Goal: Task Accomplishment & Management: Manage account settings

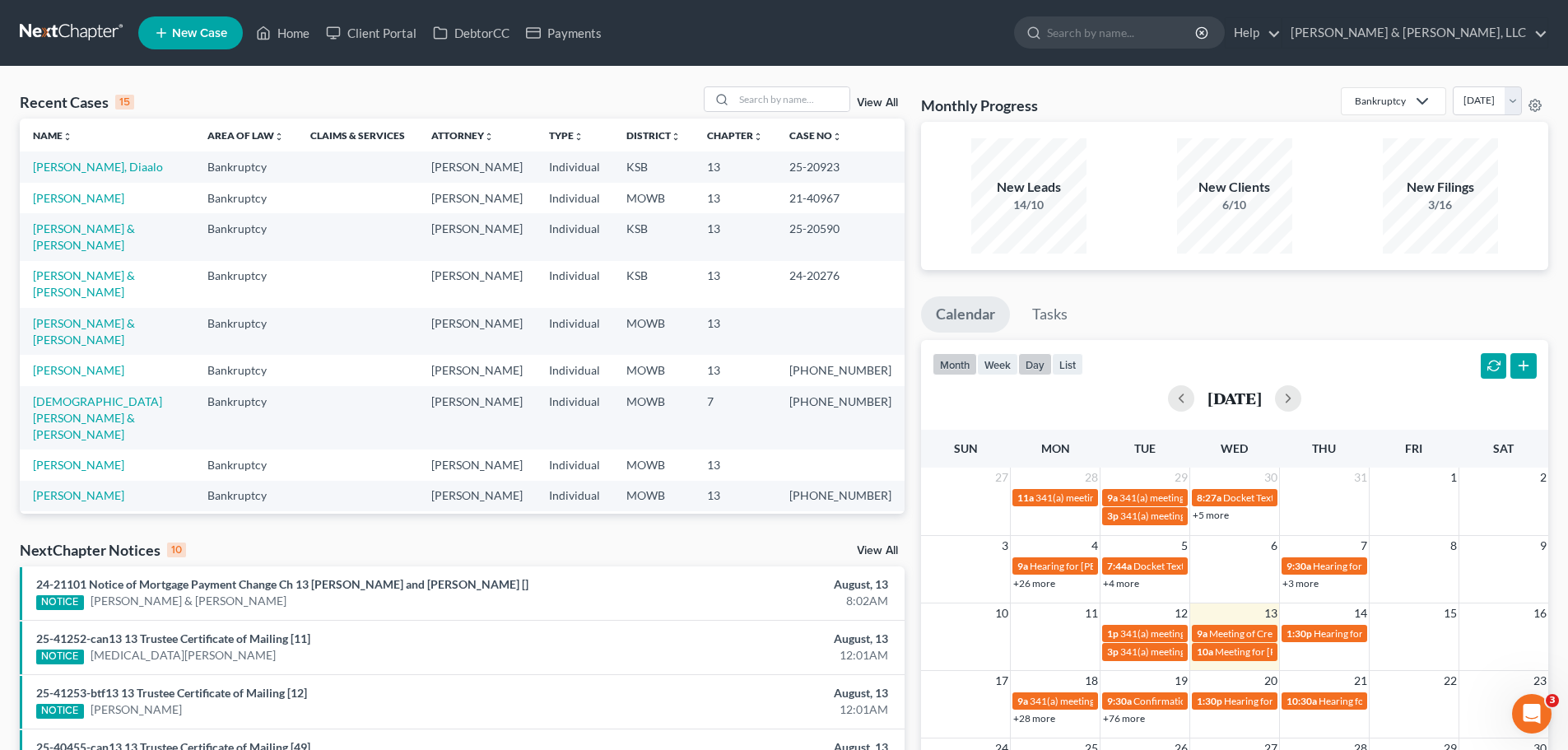
click at [1028, 363] on button "day" at bounding box center [1035, 364] width 34 height 23
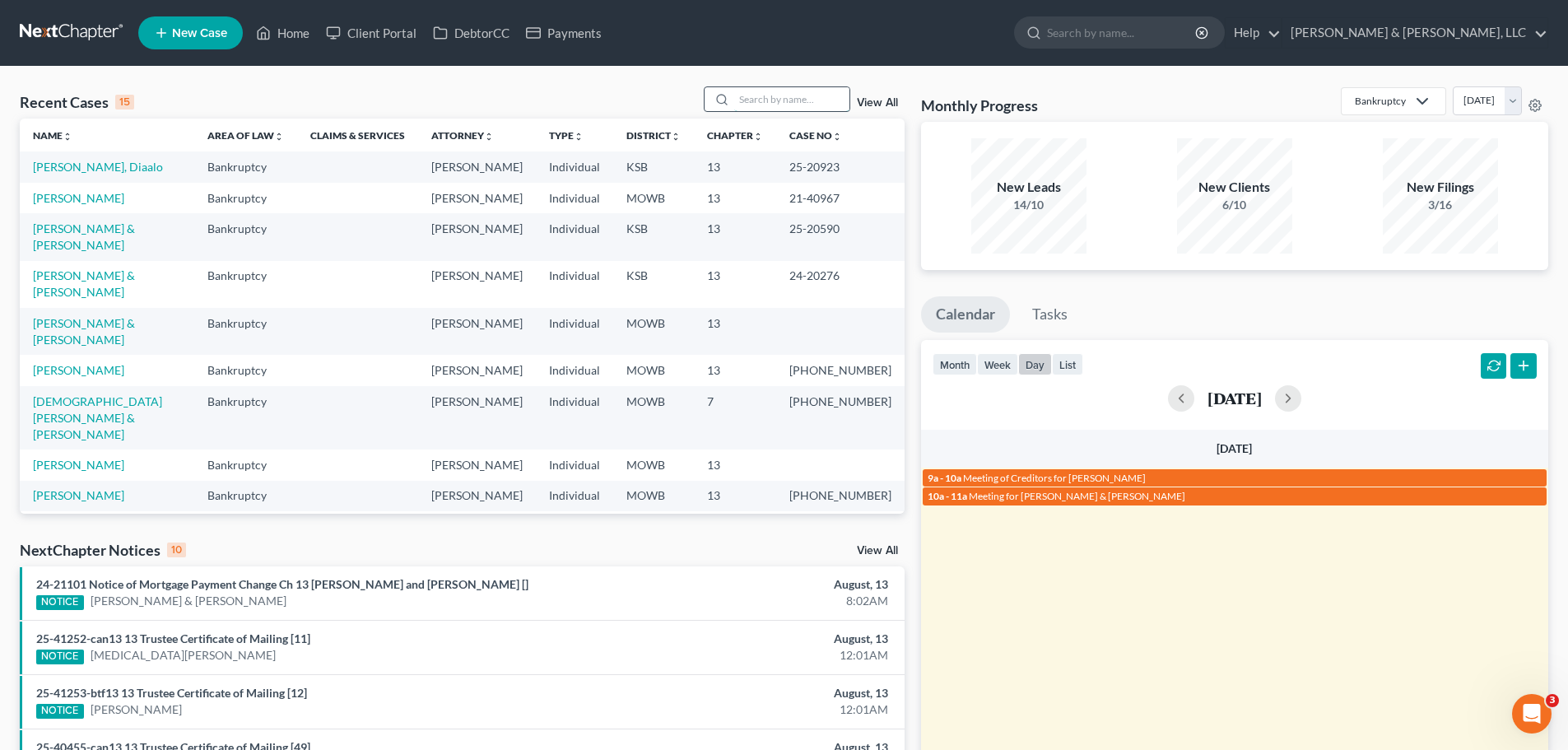
click at [818, 92] on input "search" at bounding box center [792, 98] width 115 height 24
type input "[PERSON_NAME]"
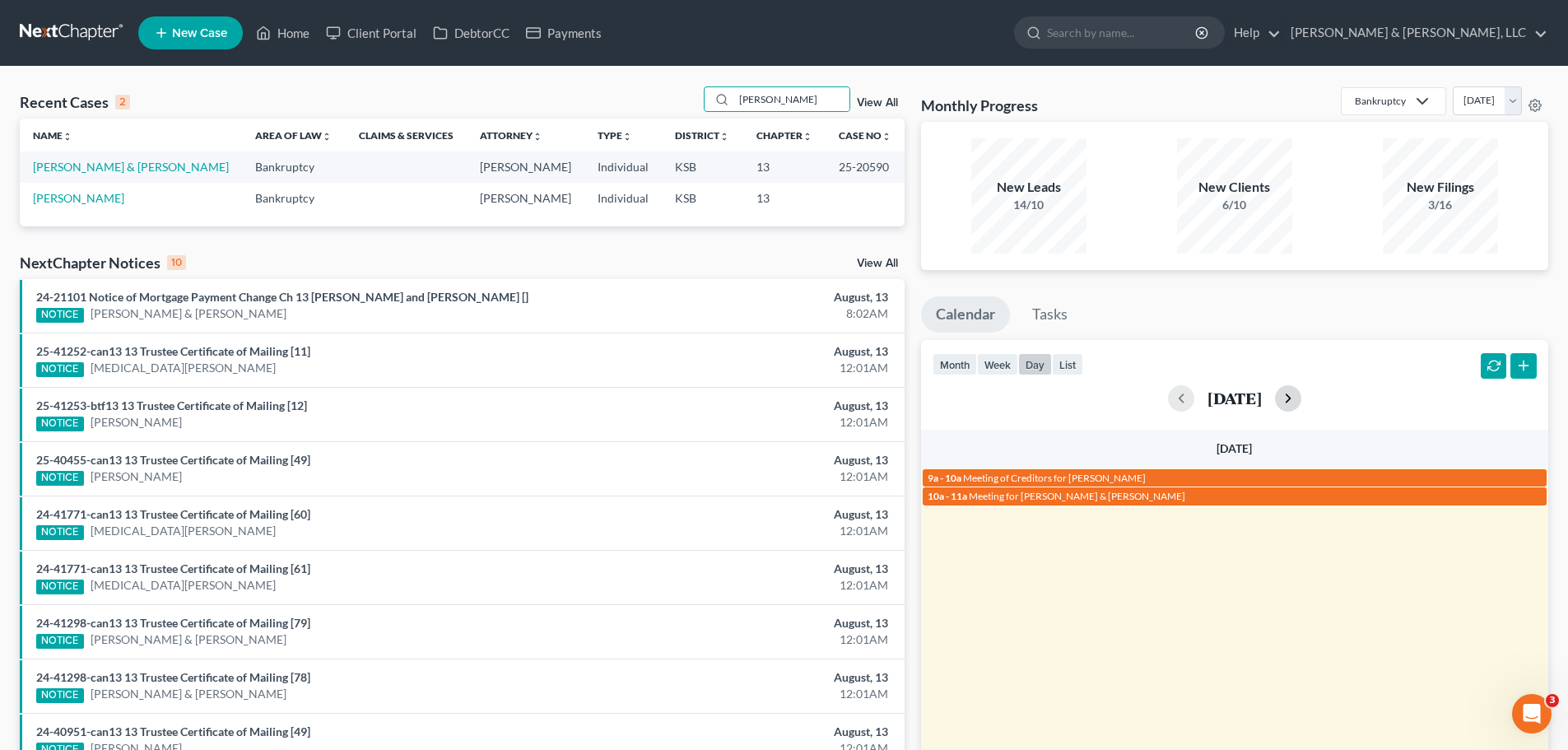
click at [1301, 396] on button "button" at bounding box center [1288, 398] width 26 height 26
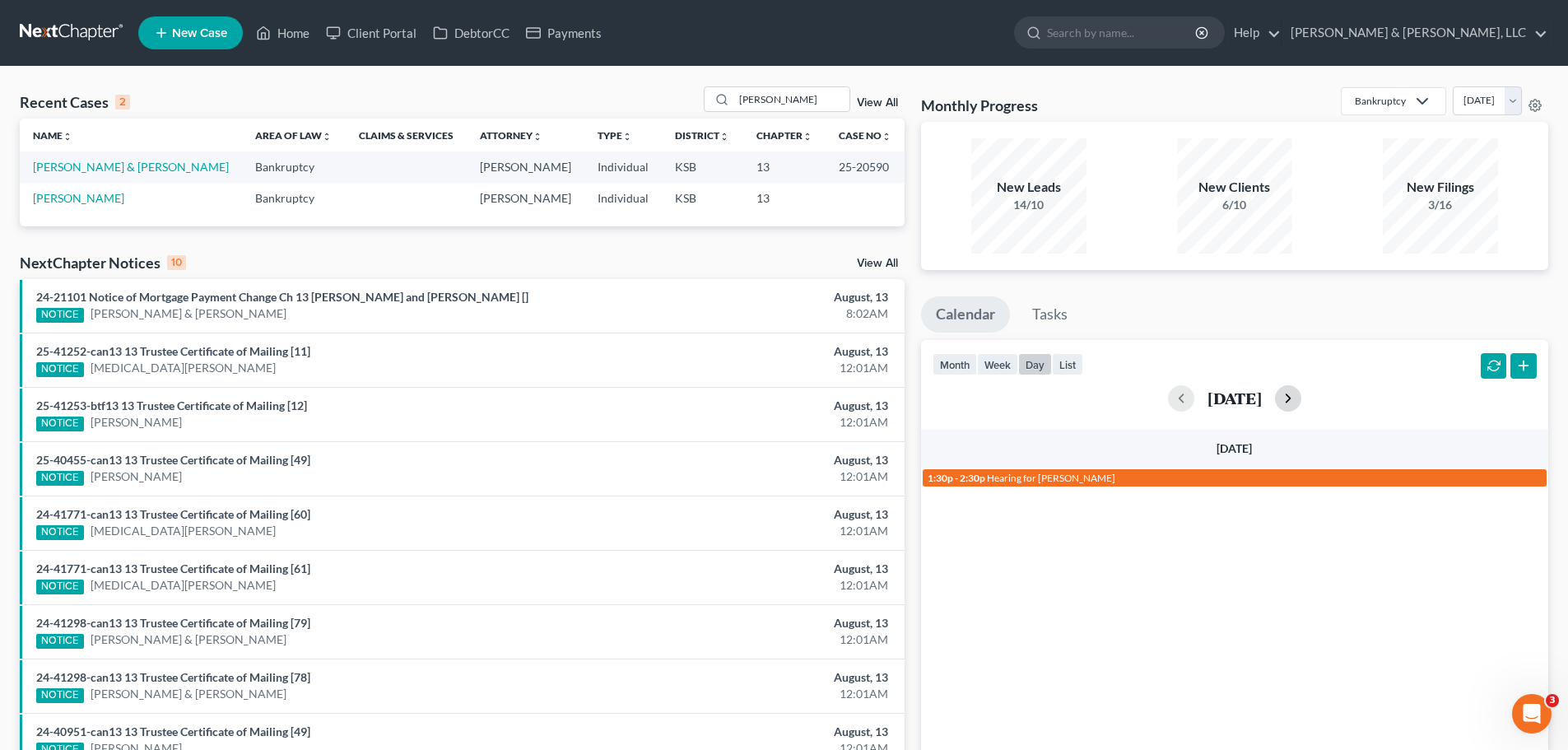
click at [1301, 396] on button "button" at bounding box center [1288, 398] width 26 height 26
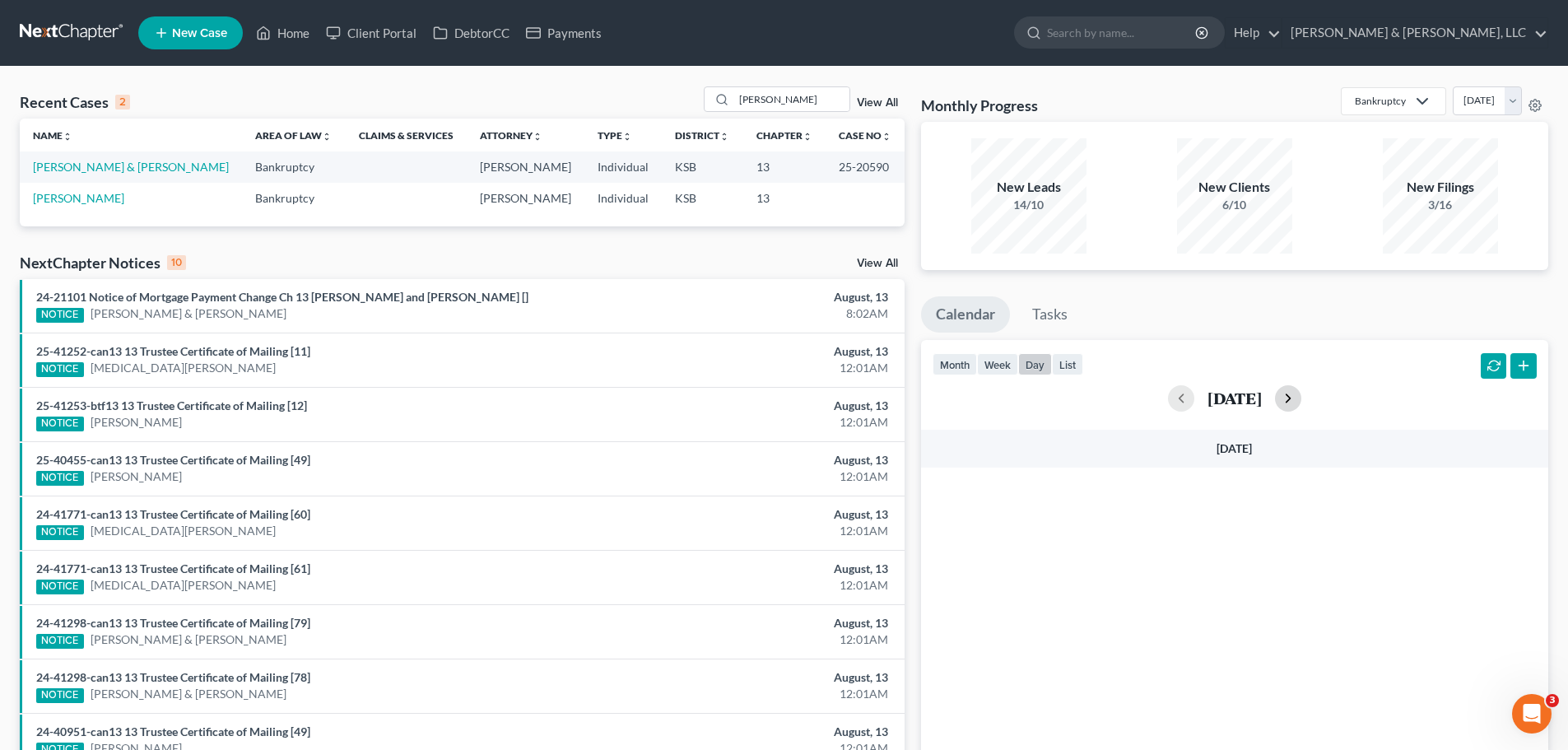
click at [1301, 396] on button "button" at bounding box center [1288, 398] width 26 height 26
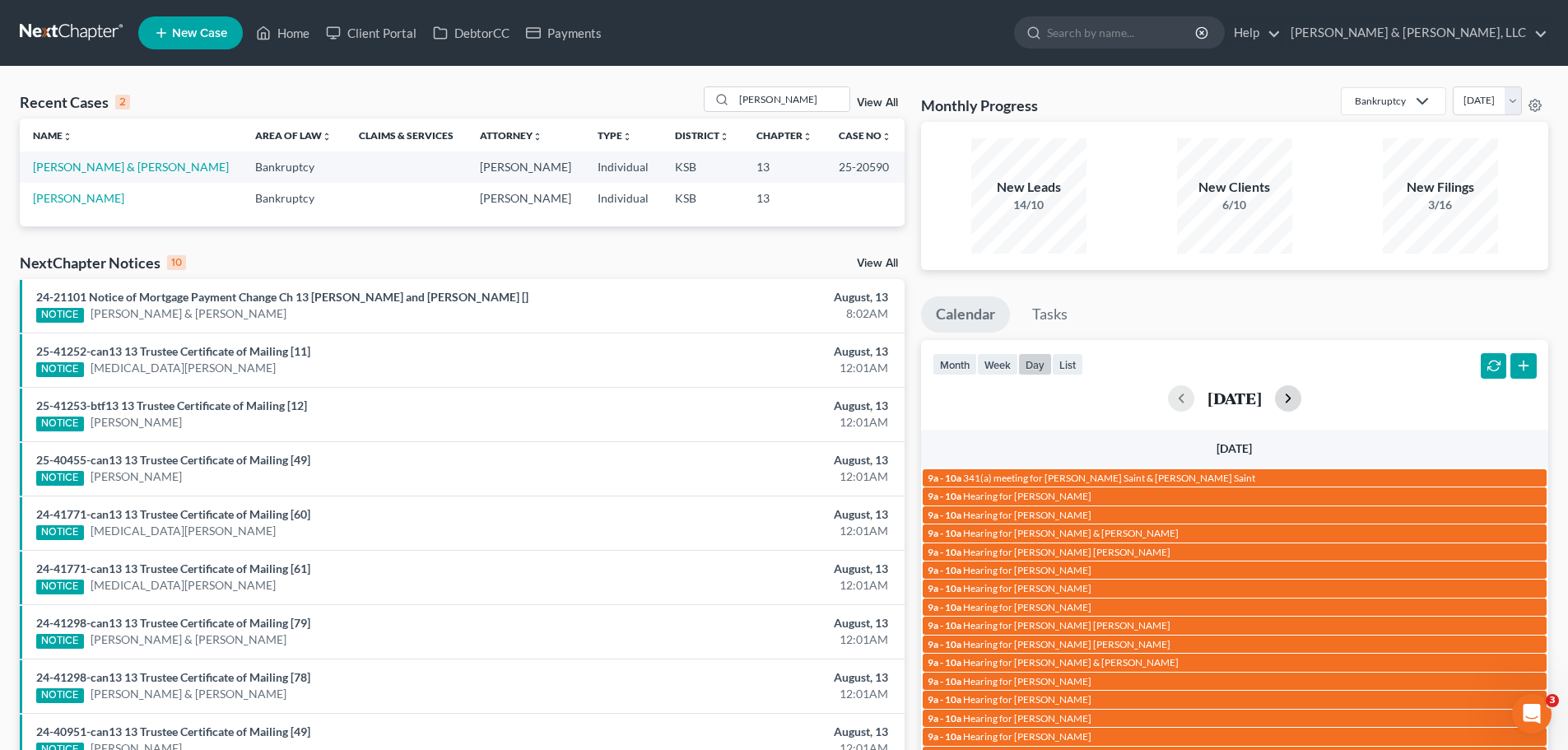
click at [1301, 396] on button "button" at bounding box center [1288, 398] width 26 height 26
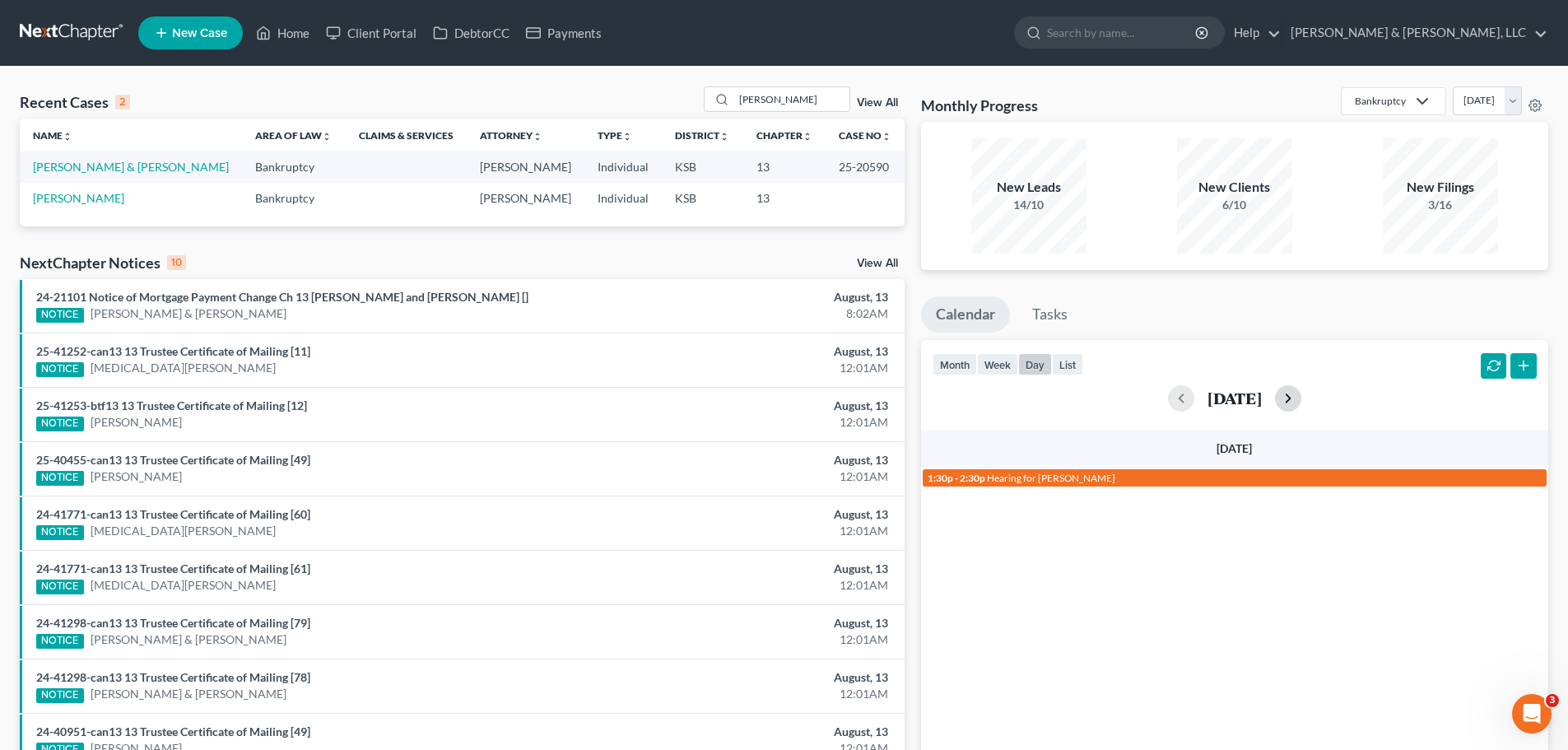
click at [1301, 396] on button "button" at bounding box center [1288, 398] width 26 height 26
click at [1168, 399] on button "button" at bounding box center [1181, 398] width 26 height 26
click at [1168, 401] on button "button" at bounding box center [1181, 398] width 26 height 26
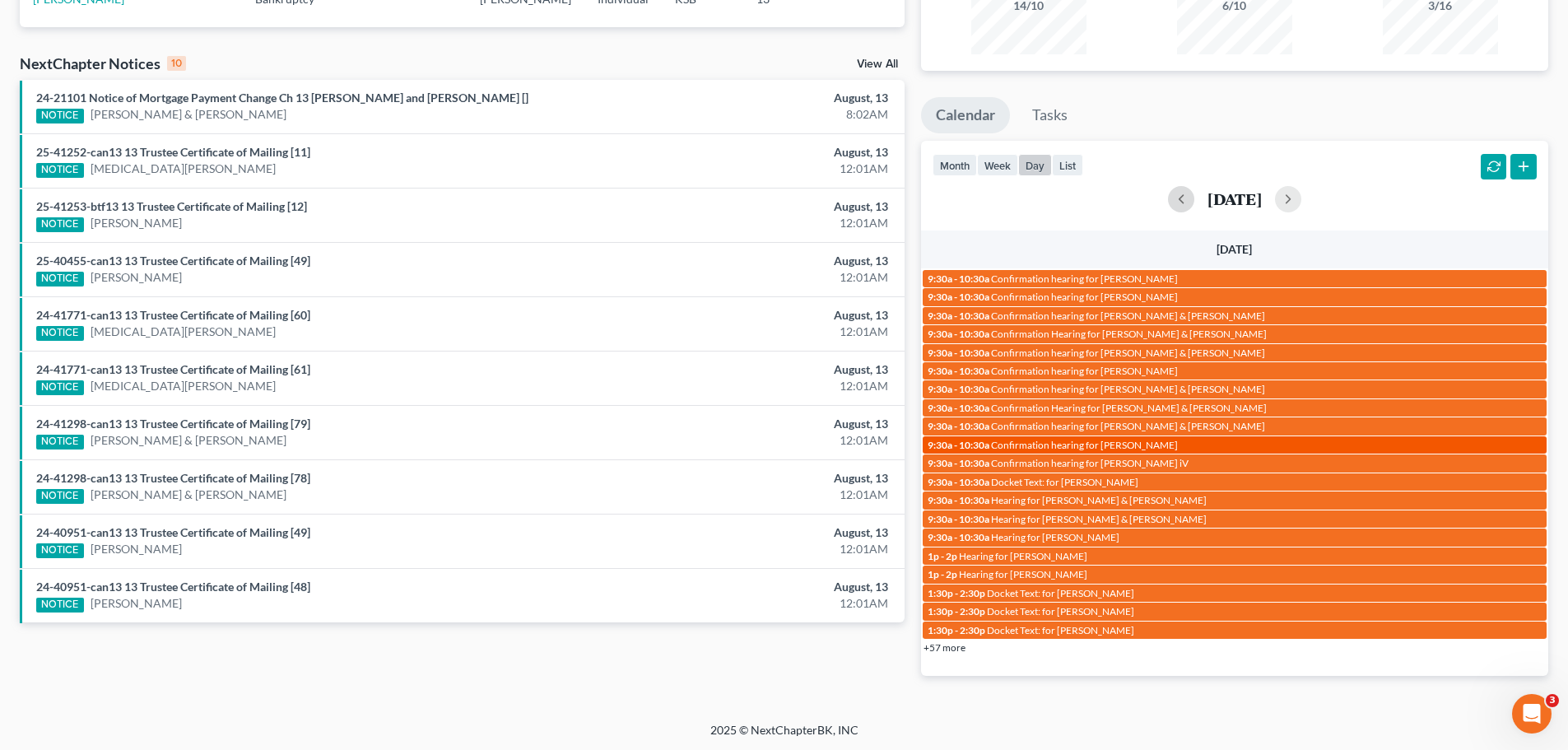
scroll to position [201, 0]
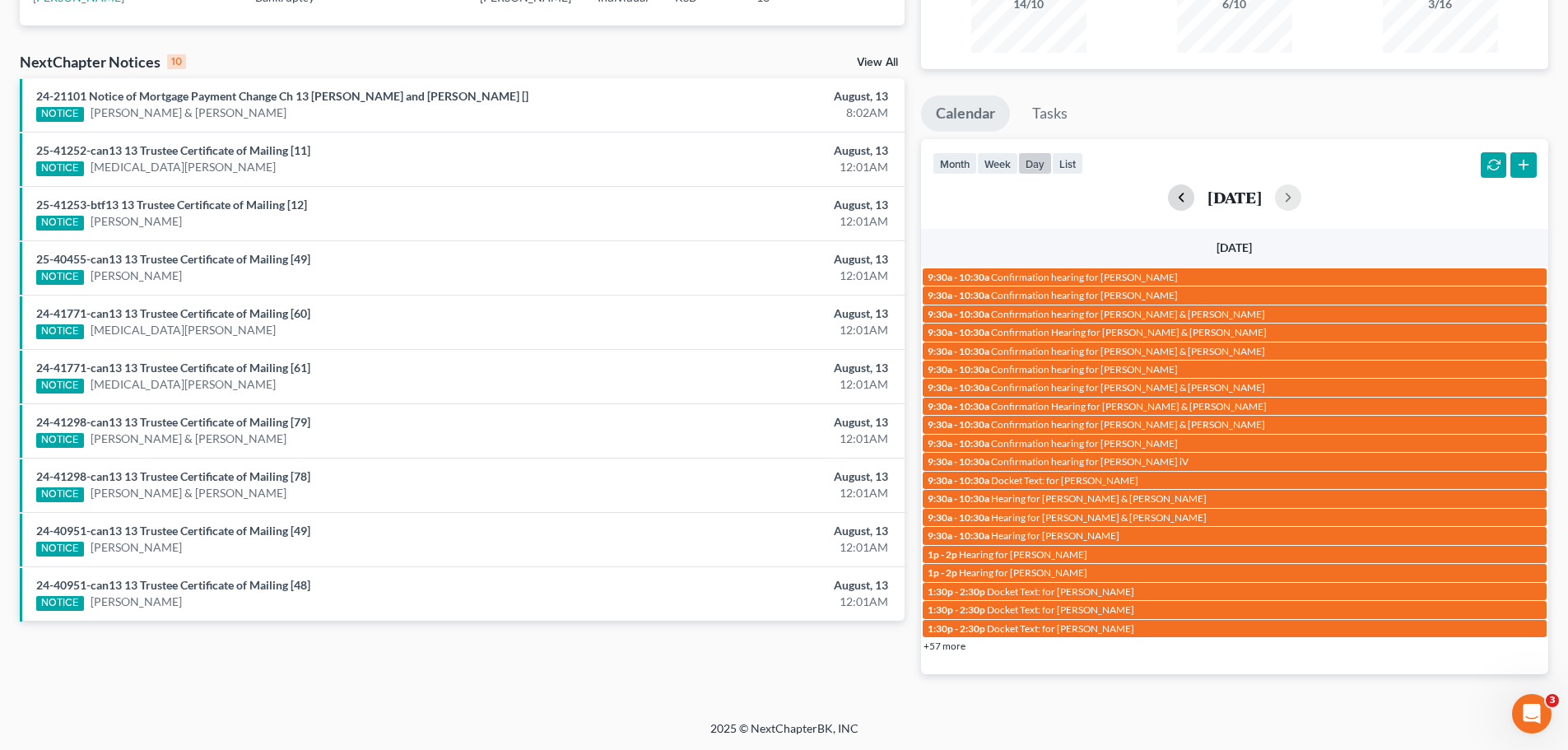
click at [1168, 198] on button "button" at bounding box center [1181, 197] width 26 height 26
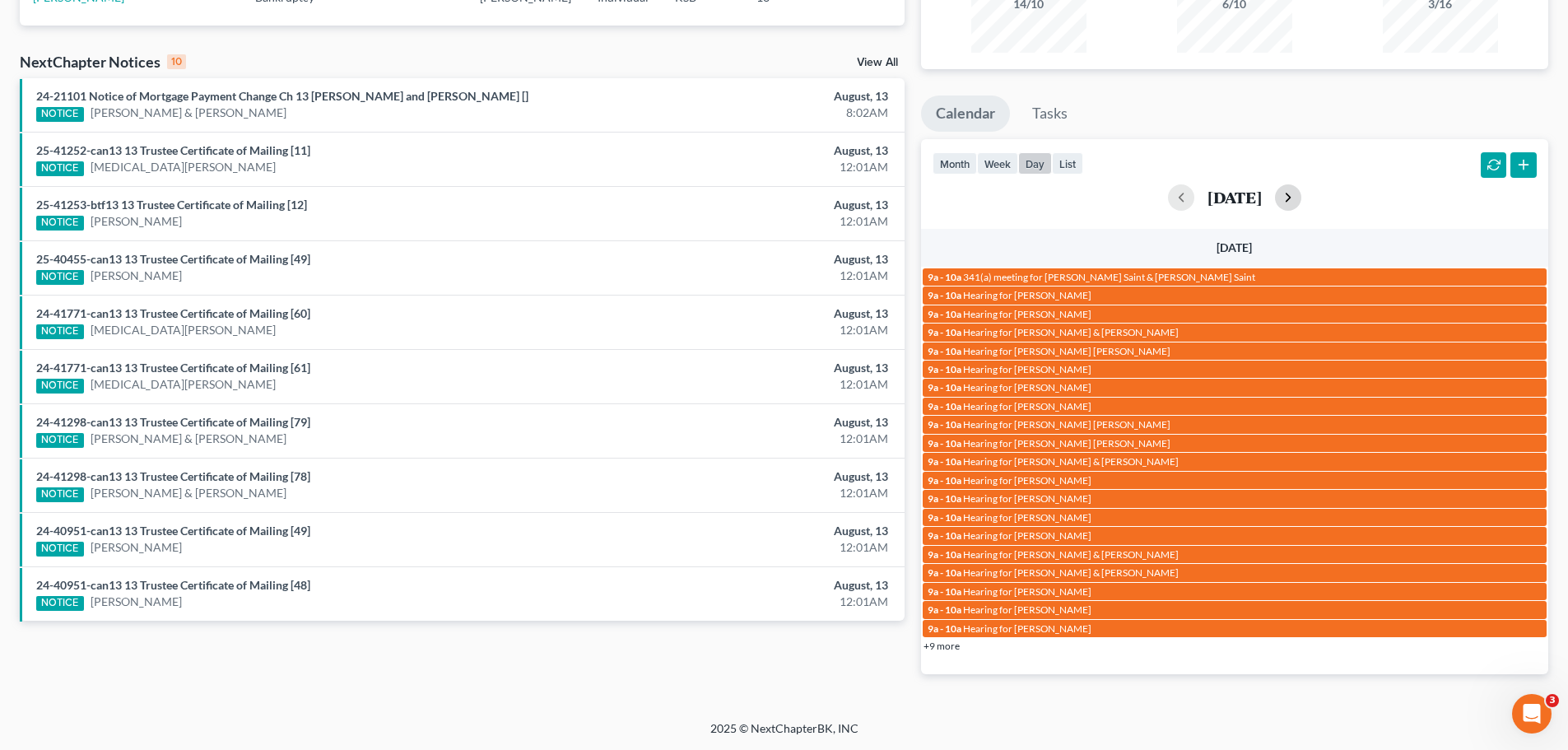
click at [1301, 196] on button "button" at bounding box center [1288, 197] width 26 height 26
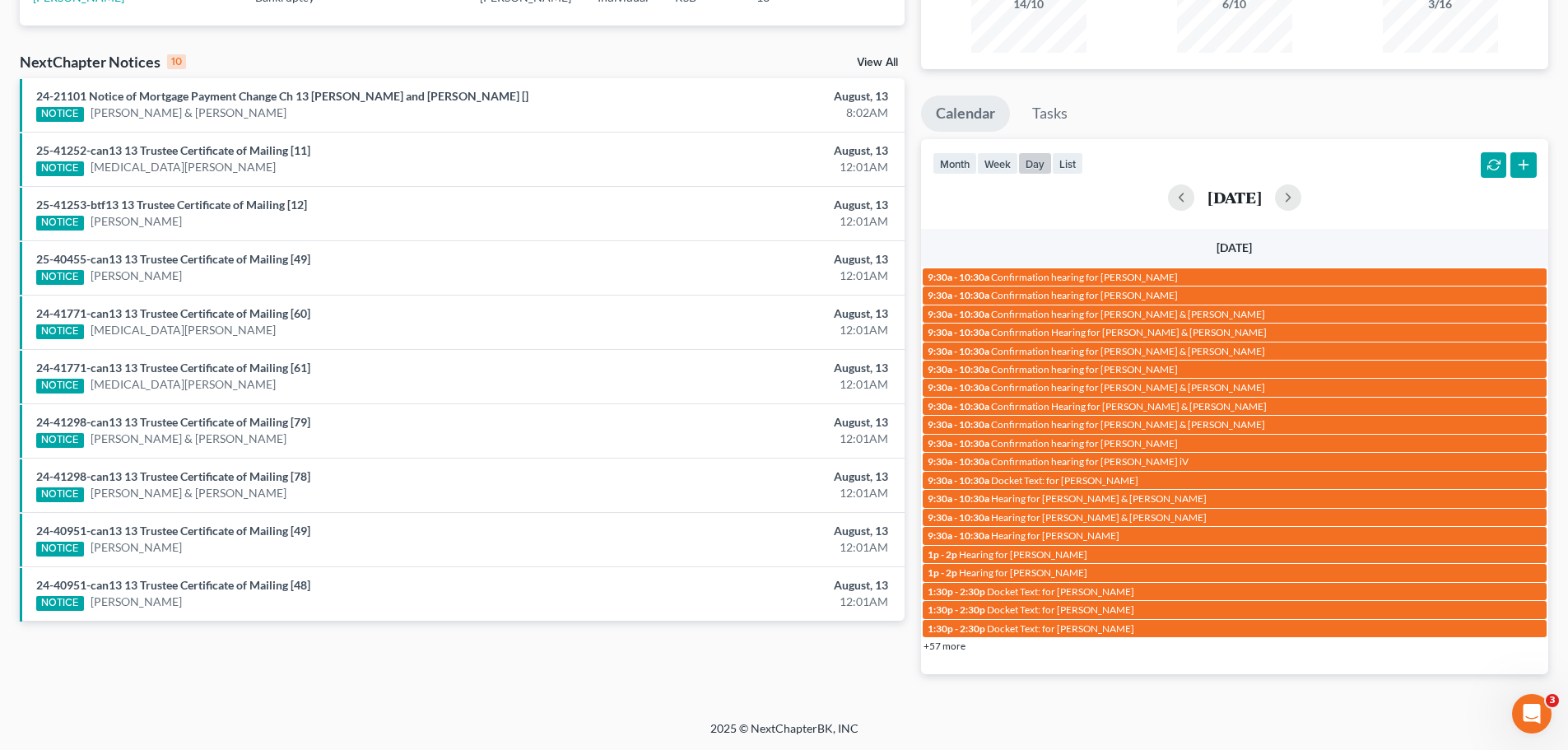
click at [951, 642] on link "+57 more" at bounding box center [944, 645] width 42 height 12
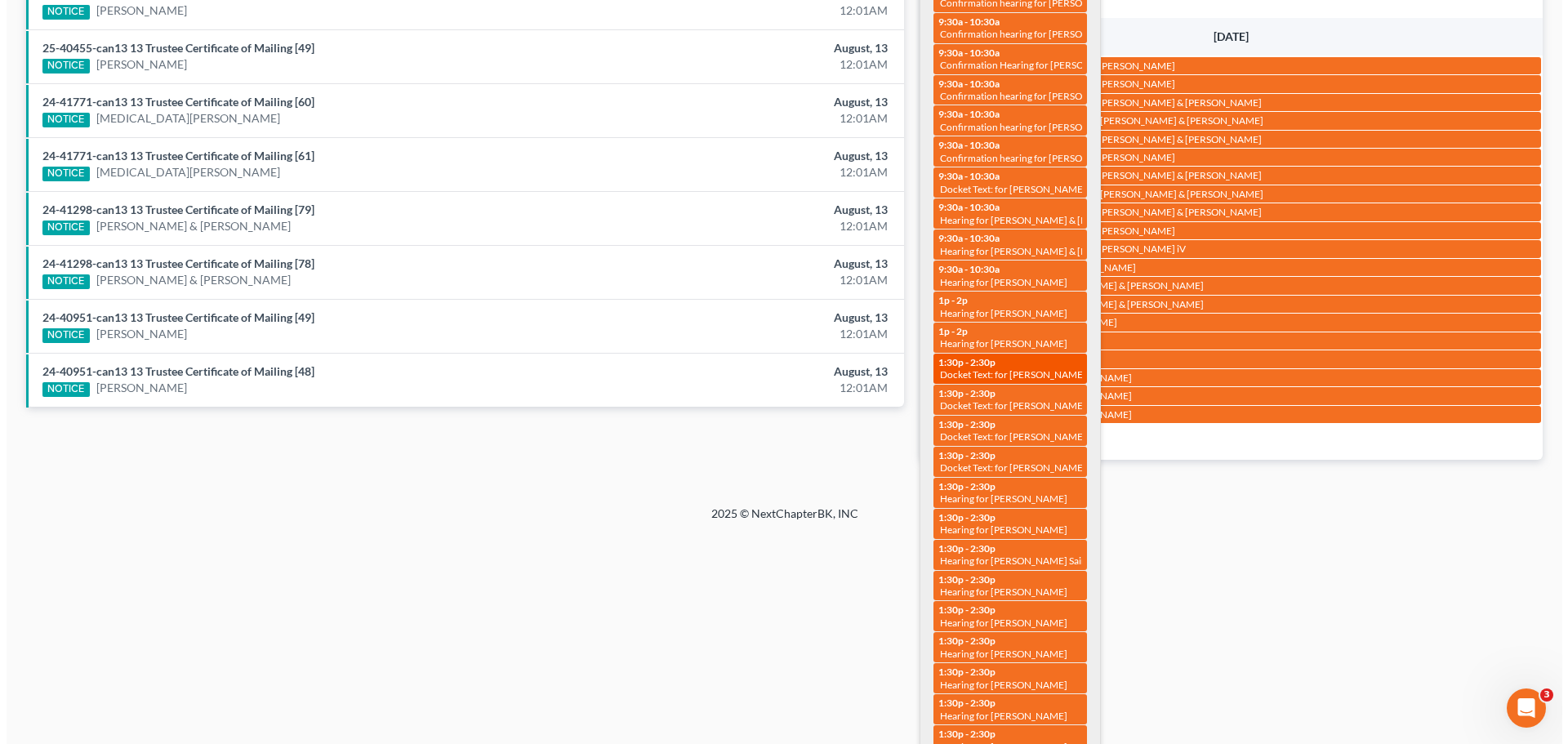
scroll to position [445, 0]
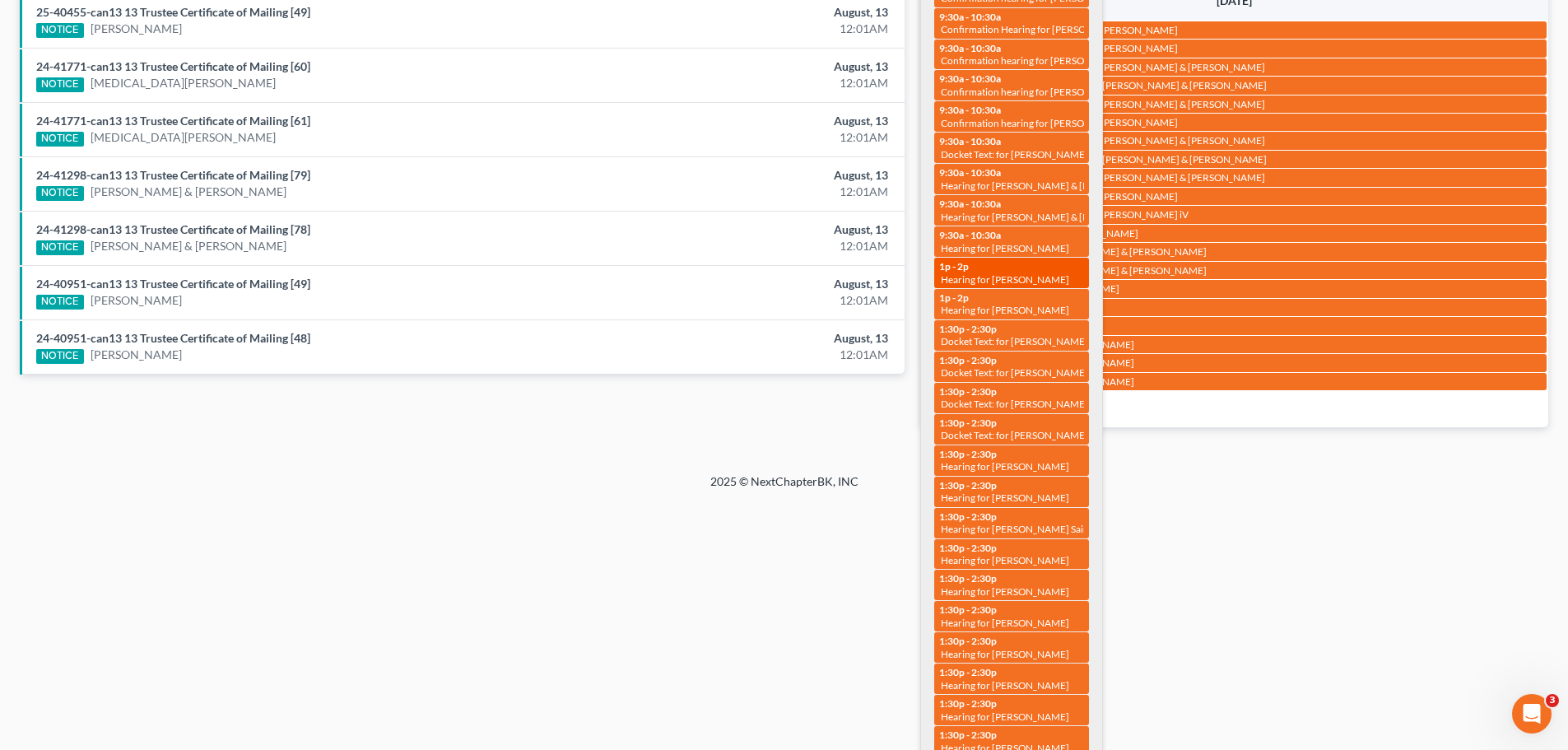
click at [1012, 263] on div "1p - 2p Hearing for [PERSON_NAME]" at bounding box center [1011, 273] width 145 height 25
select select "Days"
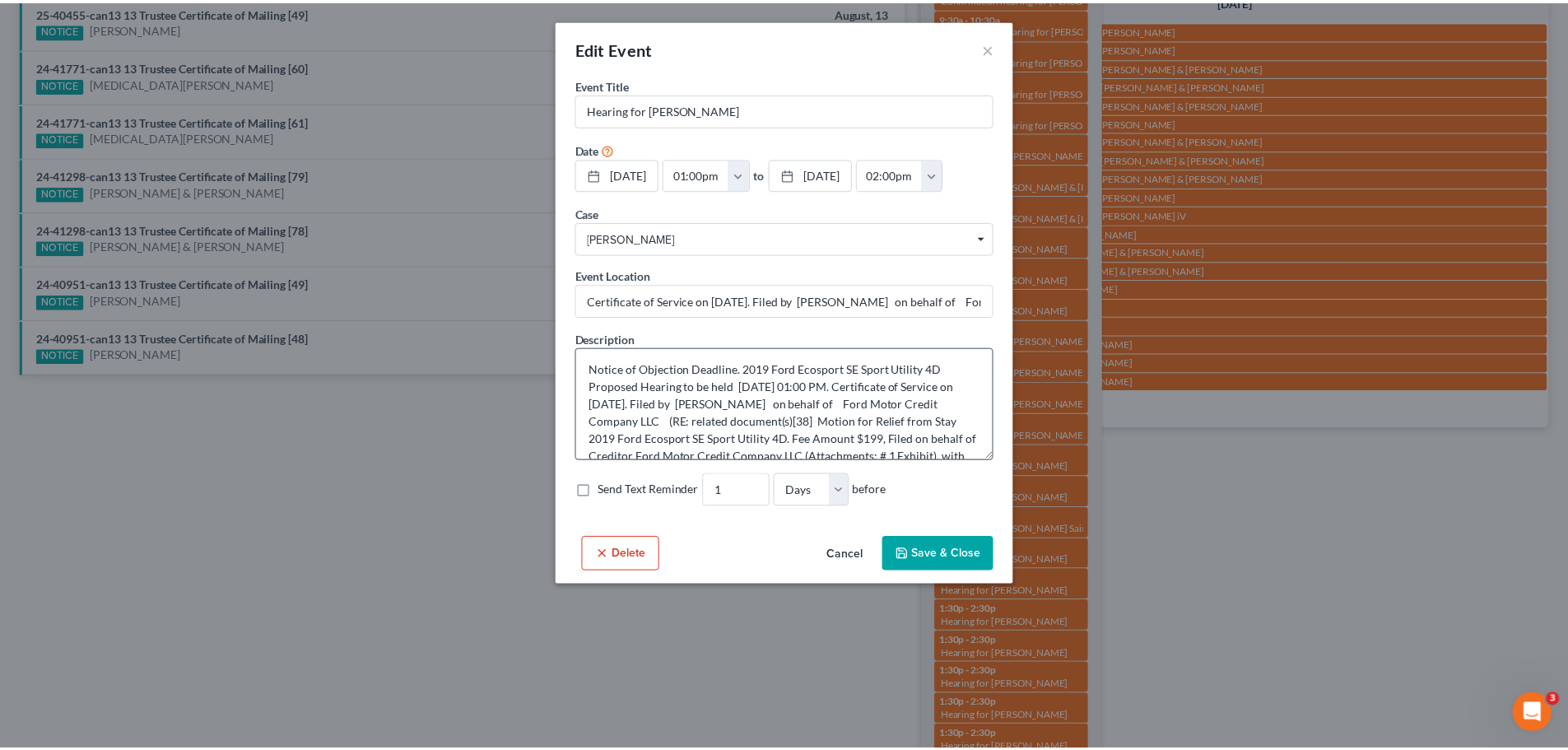
scroll to position [52, 0]
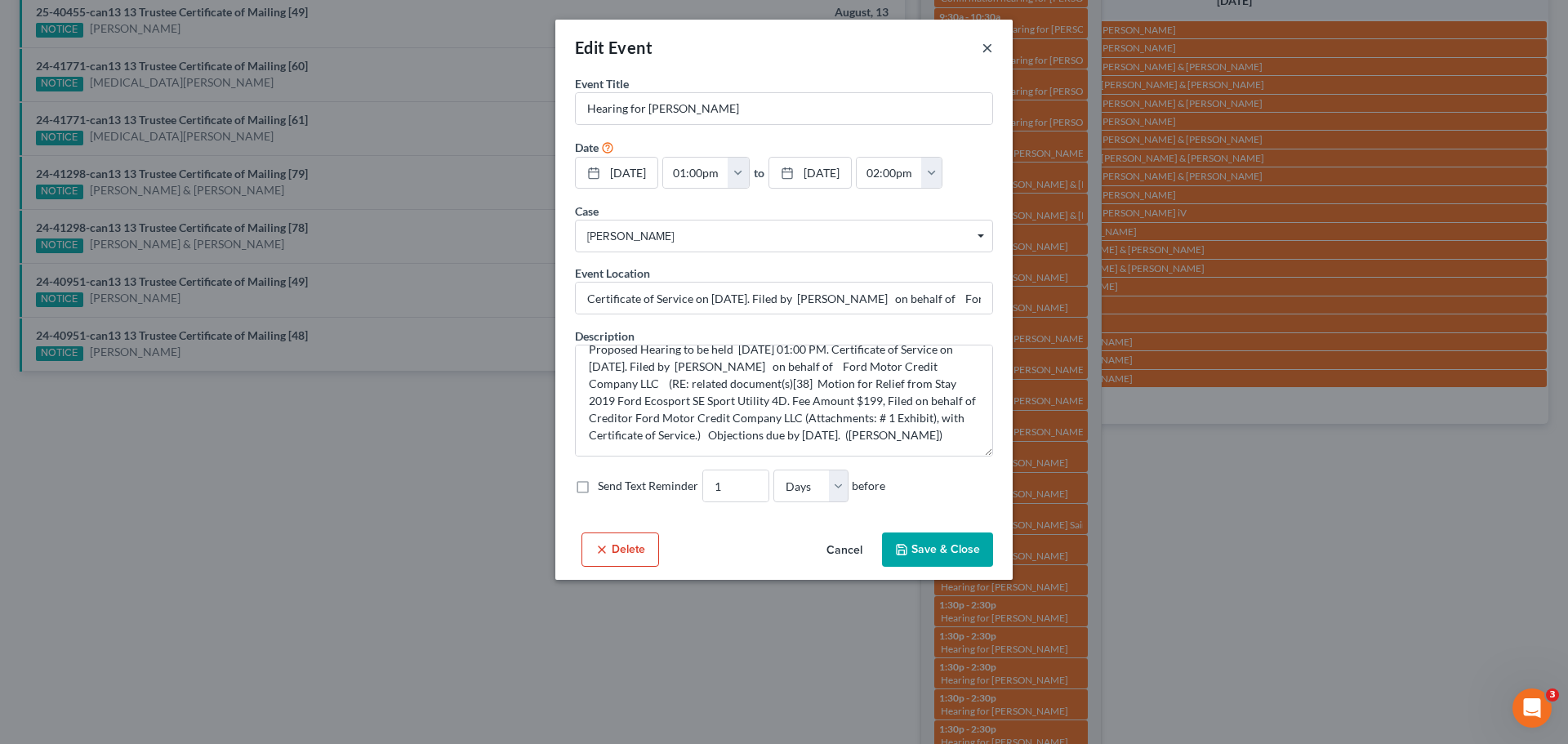
click at [992, 47] on button "×" at bounding box center [988, 47] width 11 height 20
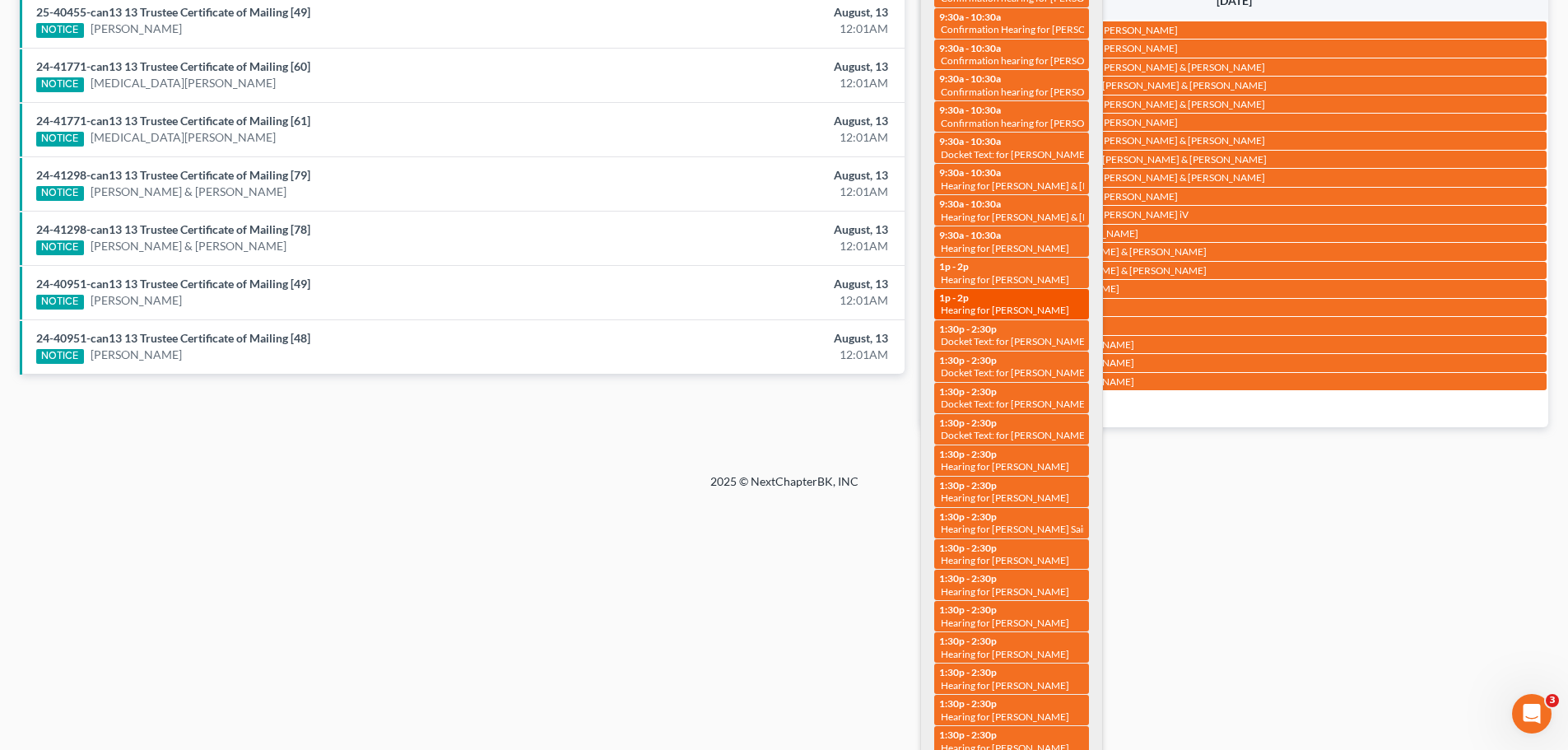
click at [972, 302] on div "1p - 2p Hearing for [PERSON_NAME]" at bounding box center [1011, 304] width 145 height 25
select select "Days"
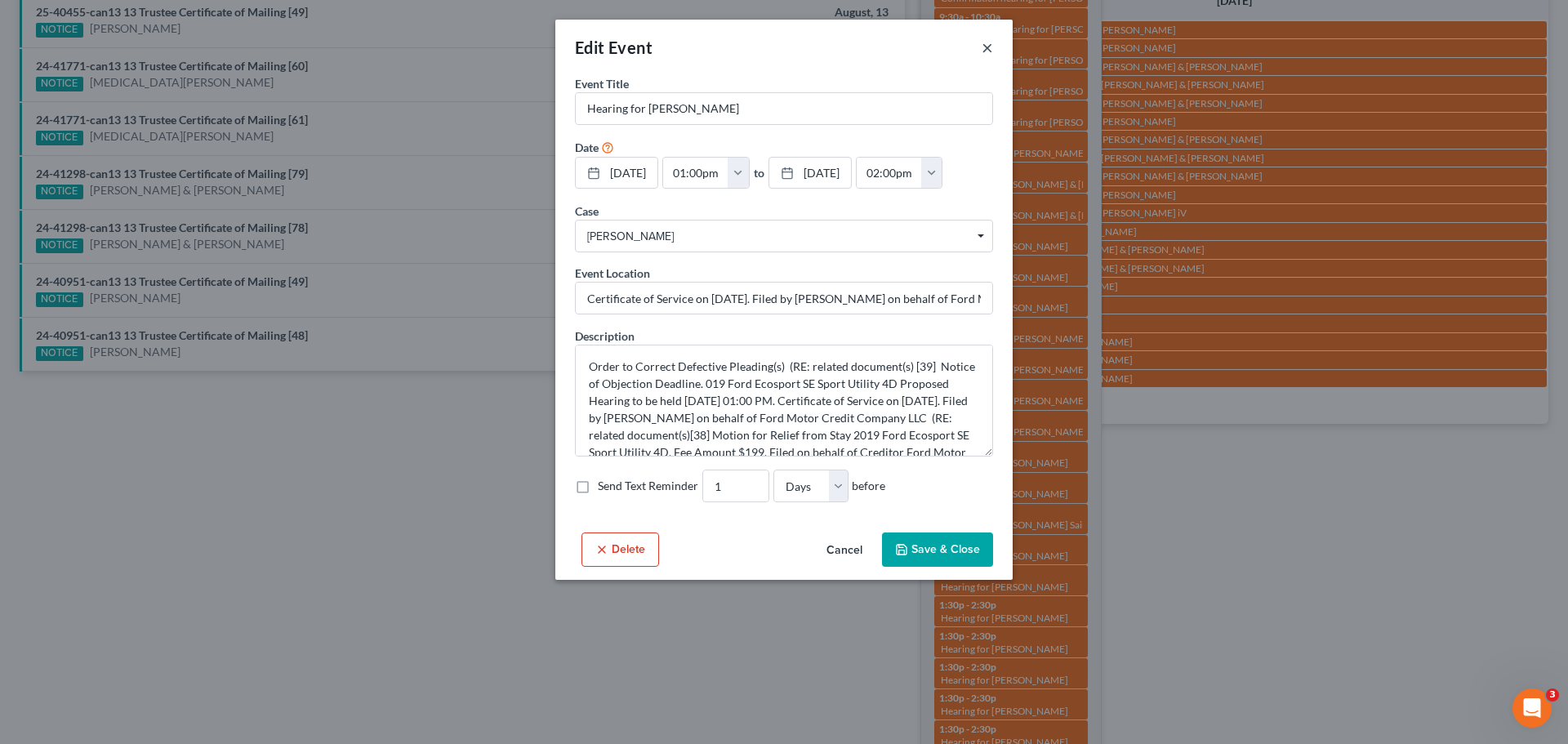
click at [987, 50] on button "×" at bounding box center [988, 47] width 11 height 20
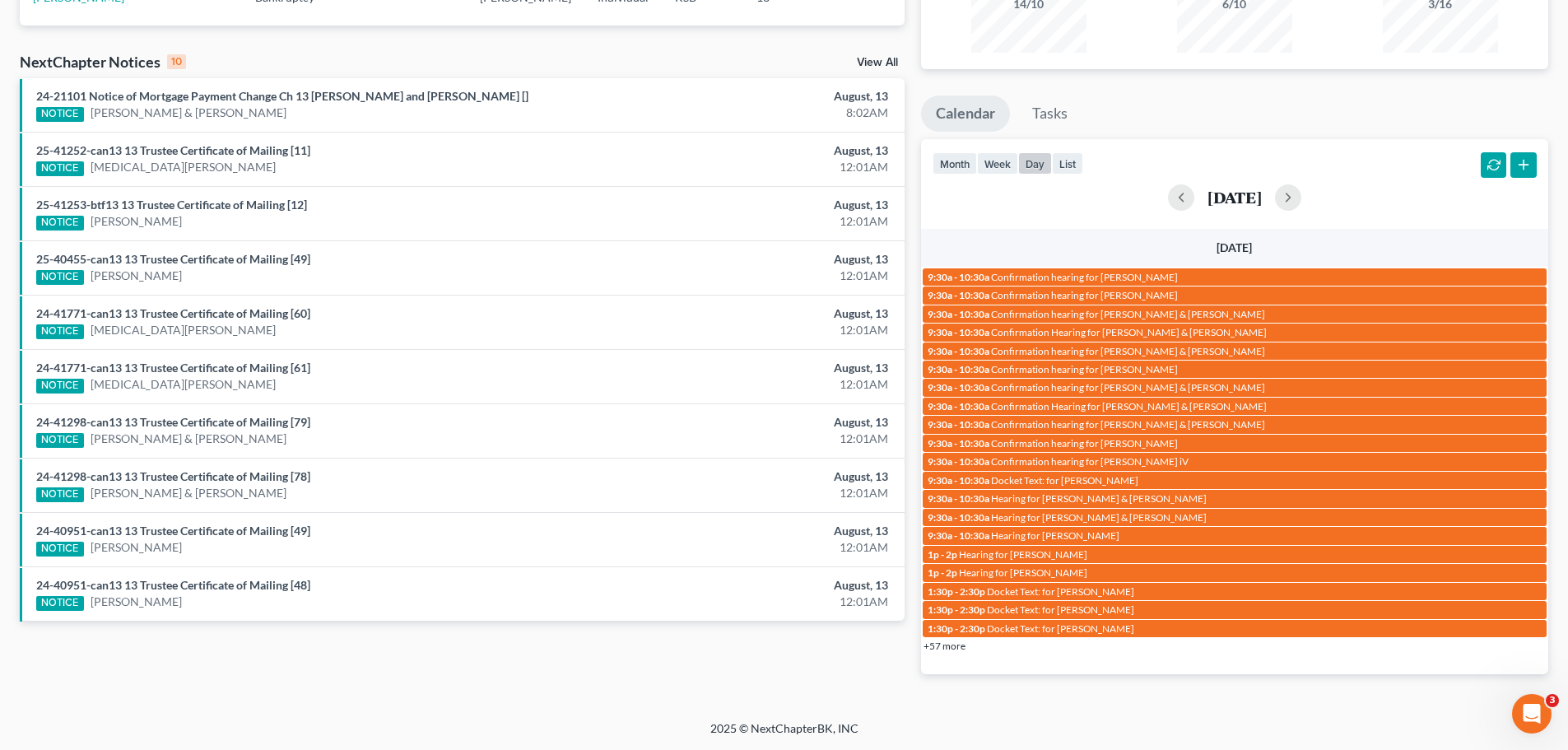
click at [958, 639] on div "+57 more" at bounding box center [1234, 644] width 627 height 16
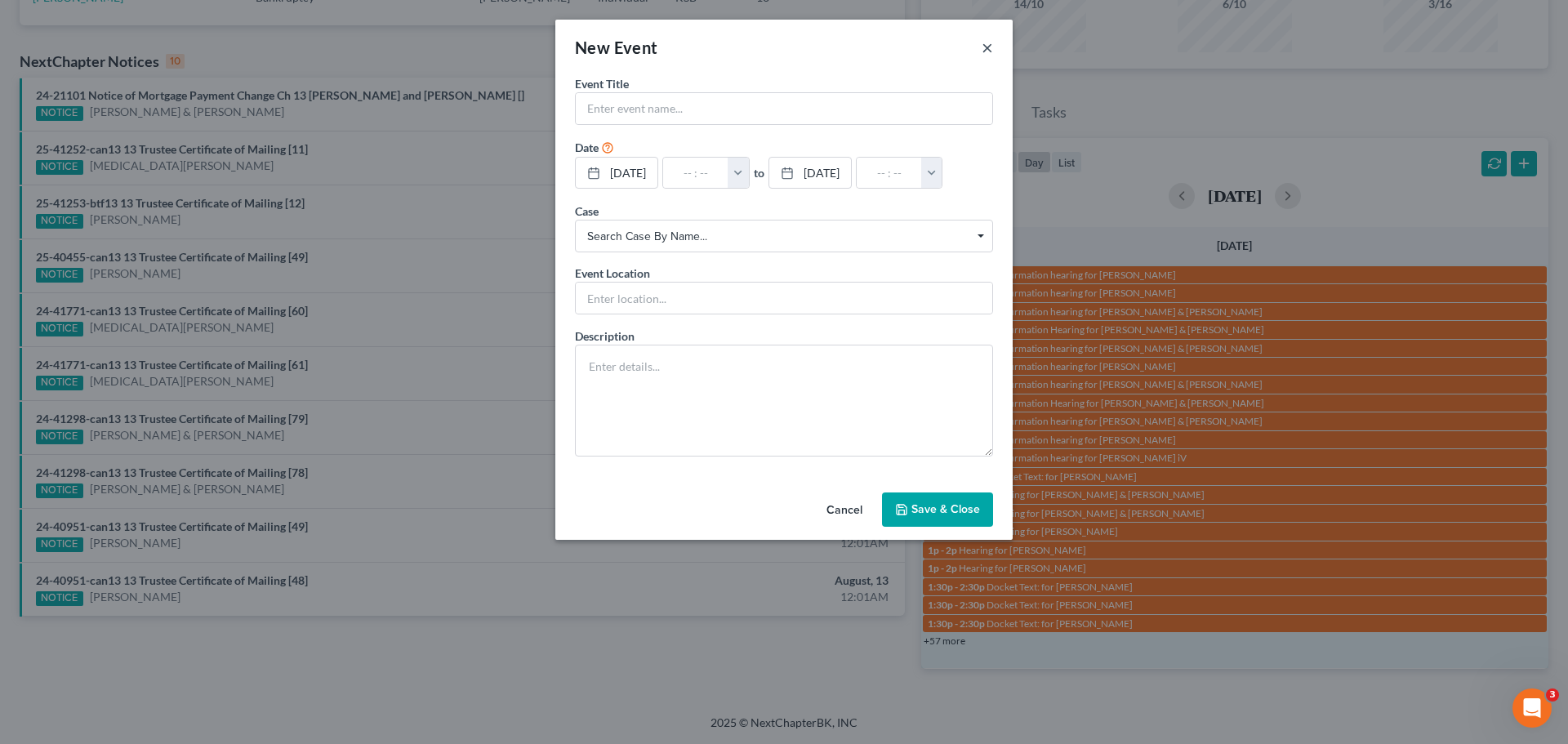
click at [986, 45] on button "×" at bounding box center [988, 47] width 11 height 20
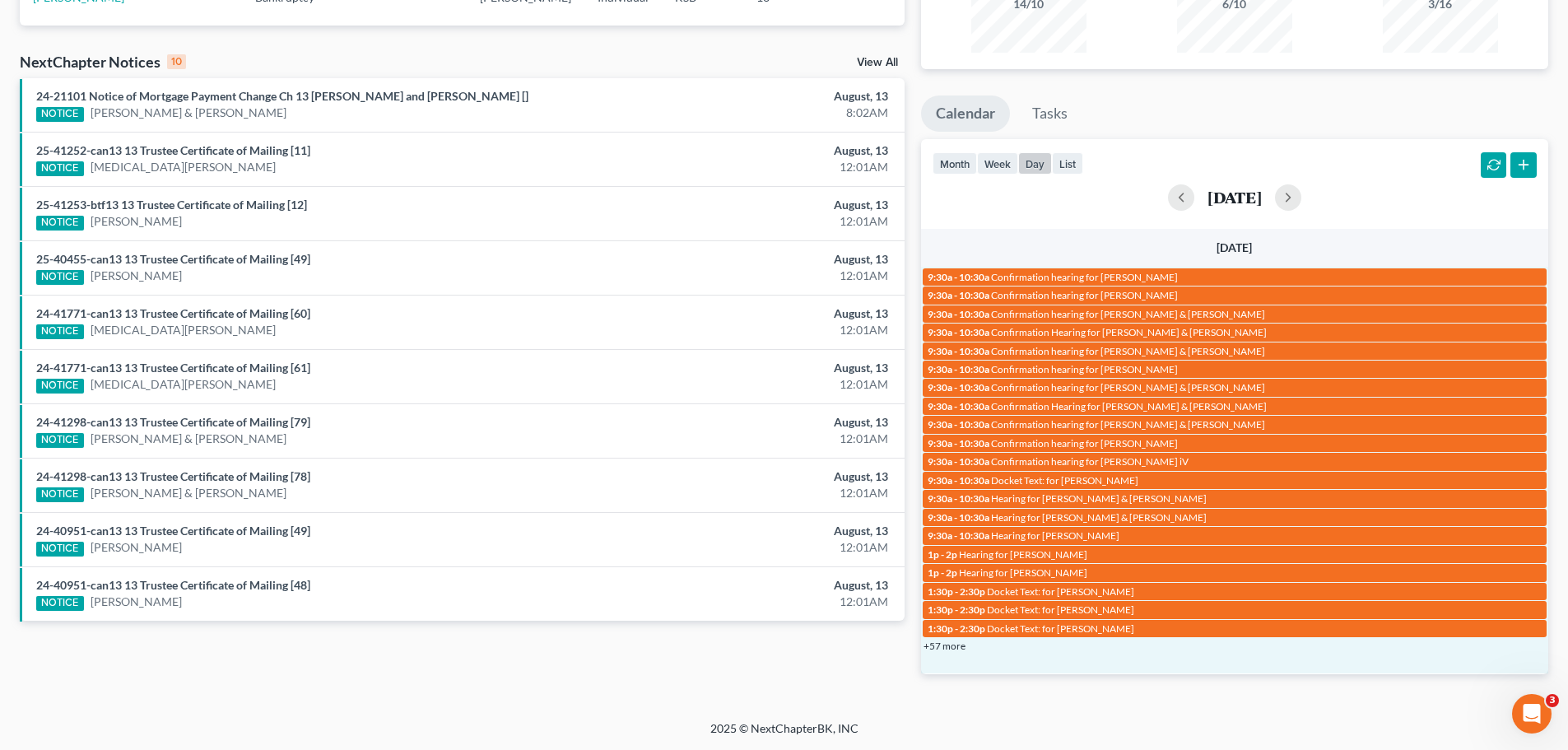
click at [949, 643] on link "+57 more" at bounding box center [944, 645] width 42 height 12
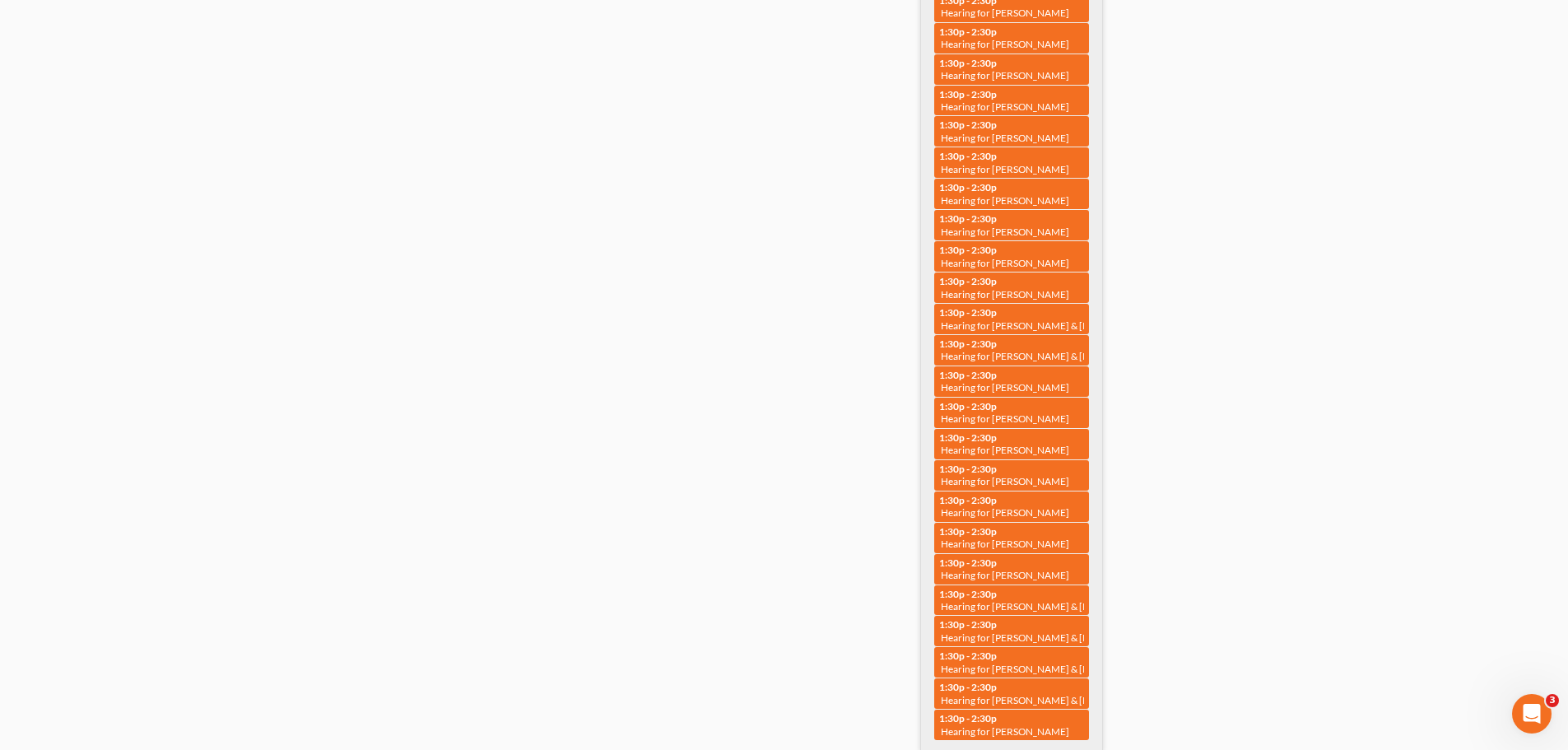
scroll to position [1901, 0]
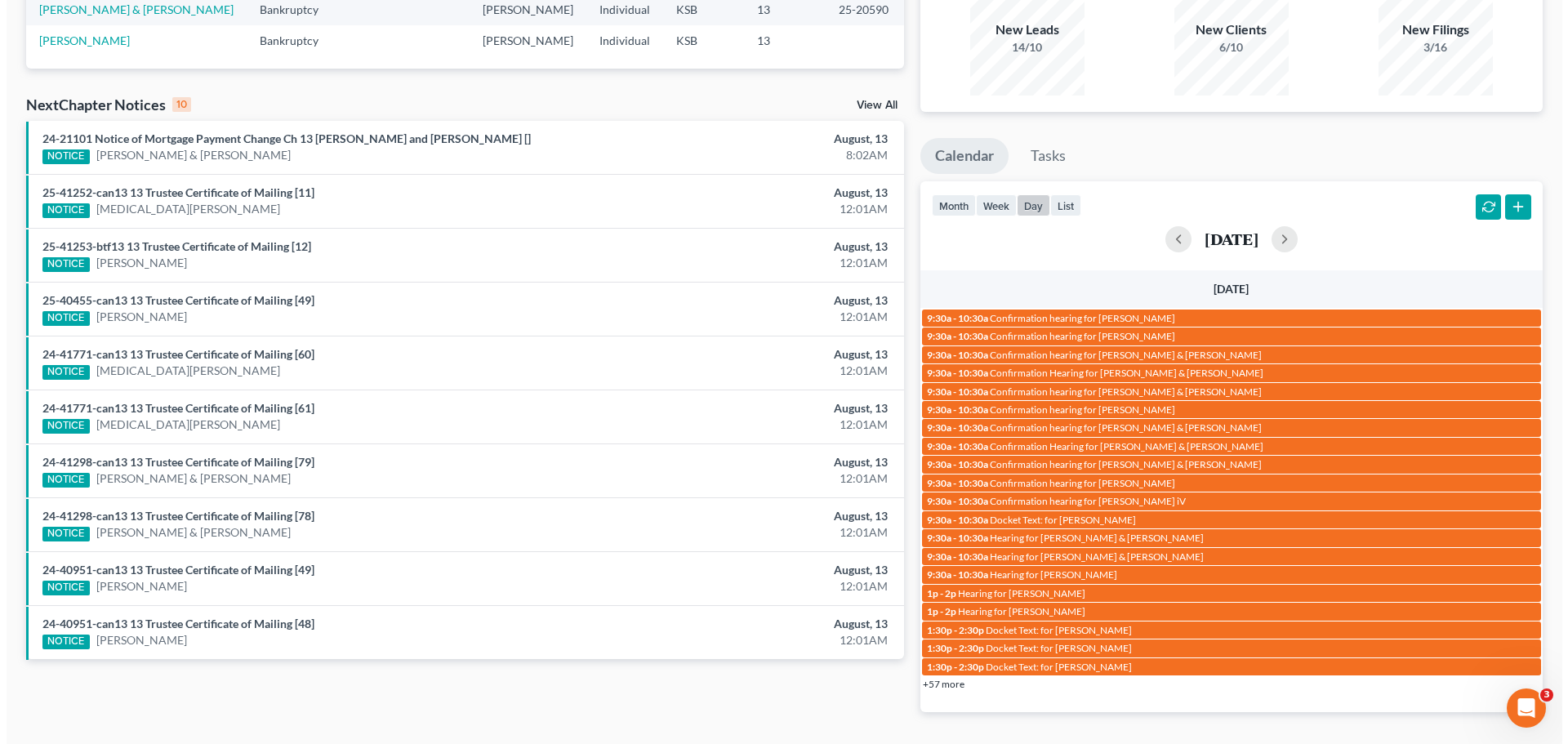
scroll to position [163, 0]
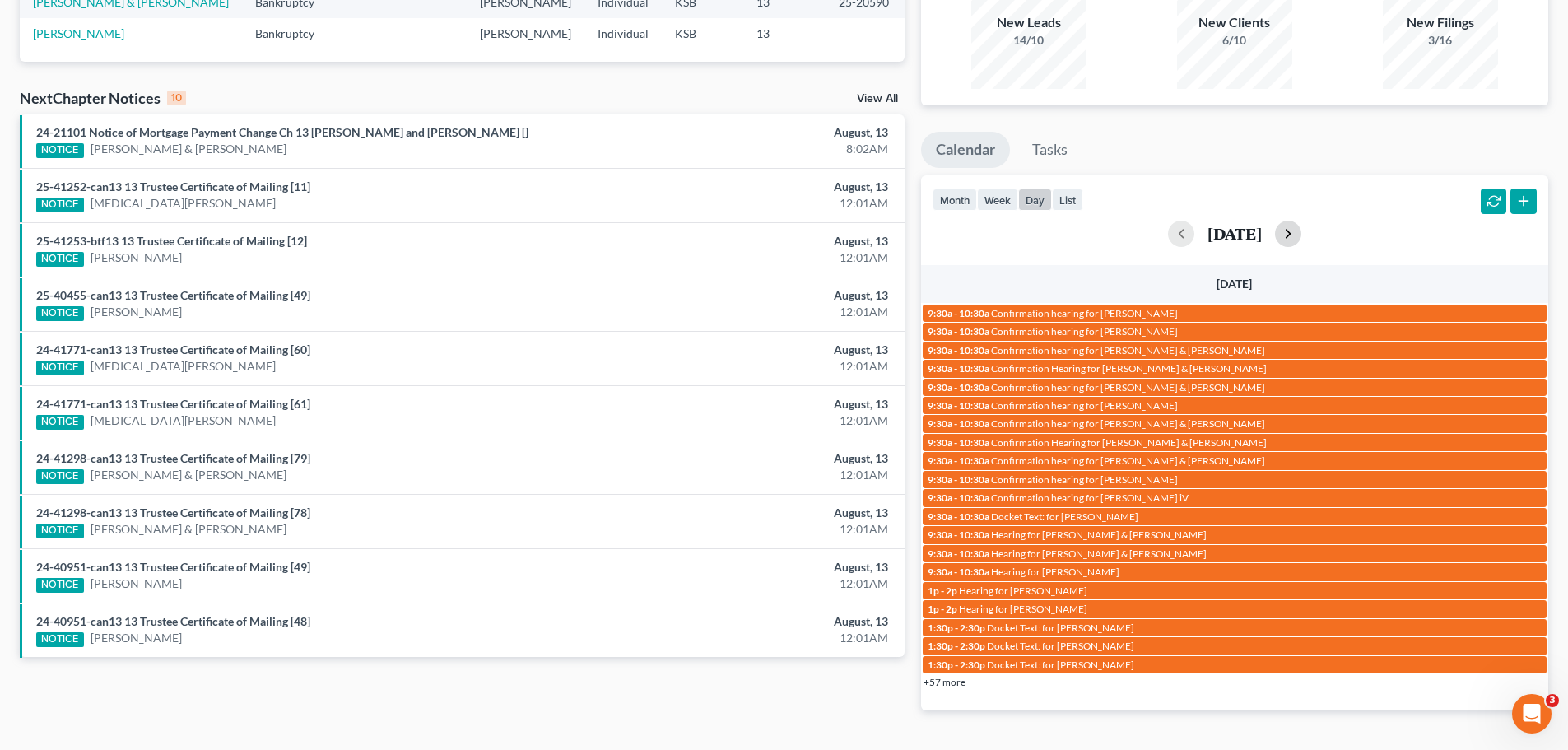
click at [1301, 230] on button "button" at bounding box center [1288, 234] width 26 height 26
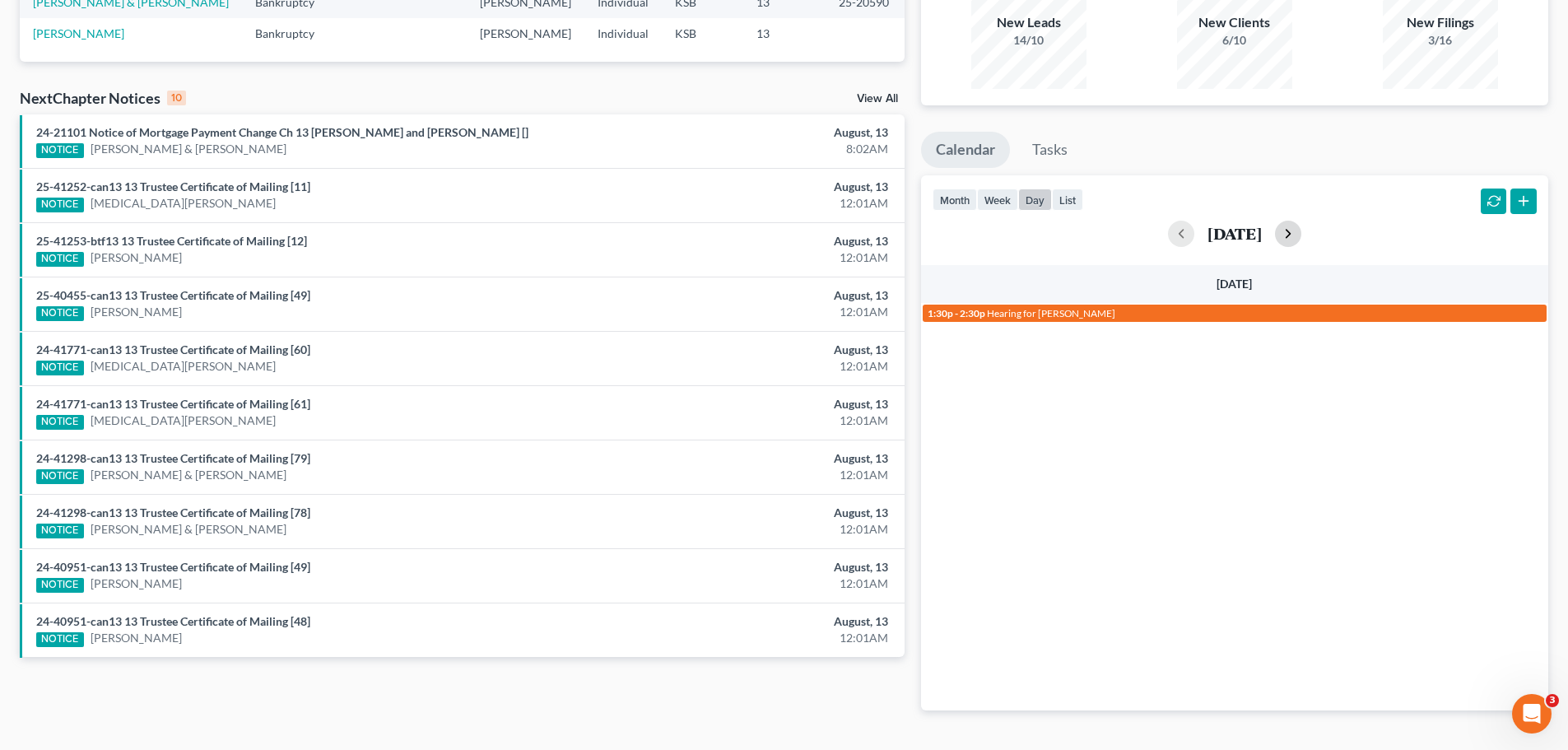
click at [1301, 230] on button "button" at bounding box center [1288, 234] width 26 height 26
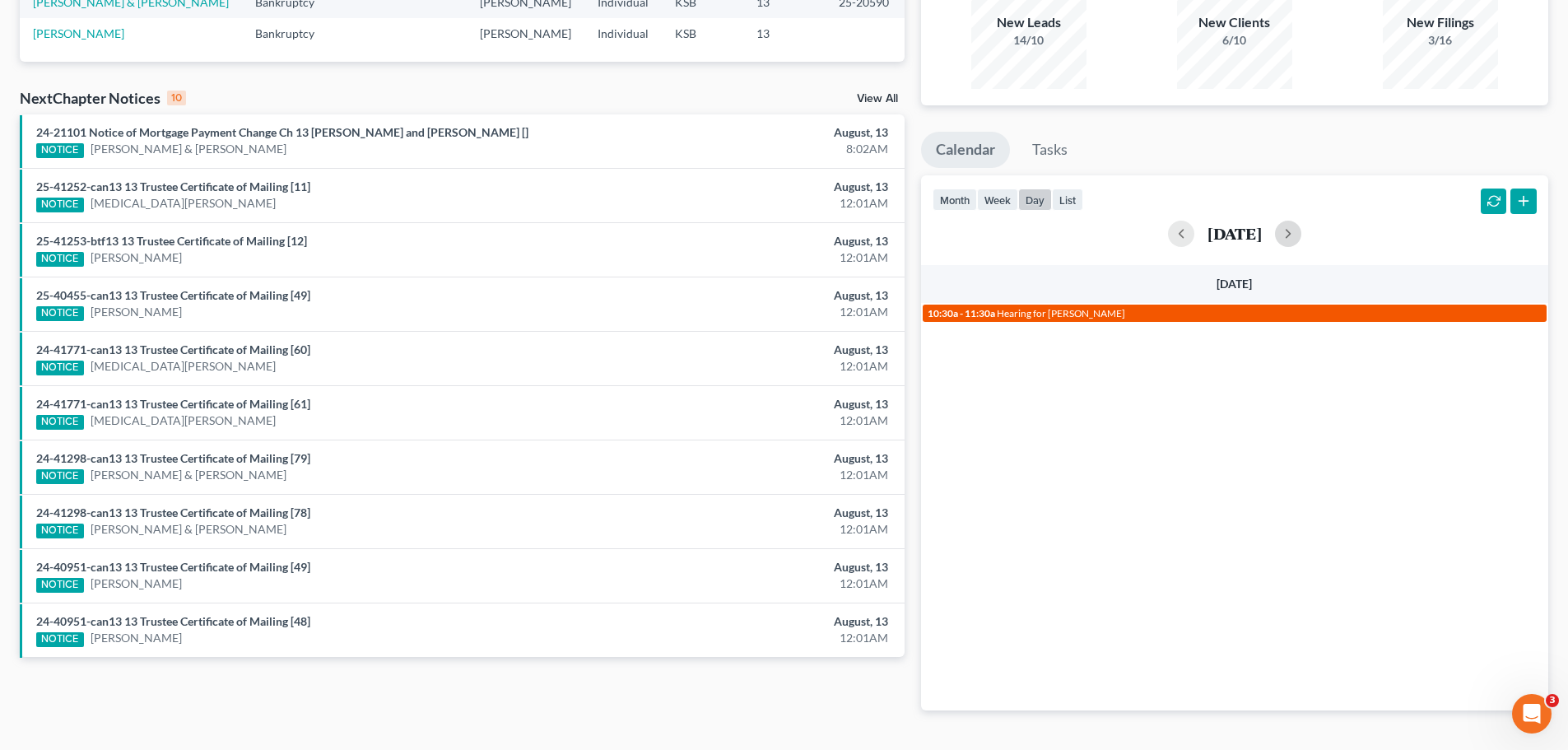
click at [1061, 321] on link "10:30a - 11:30a Hearing for [PERSON_NAME]" at bounding box center [1234, 313] width 624 height 17
select select "Days"
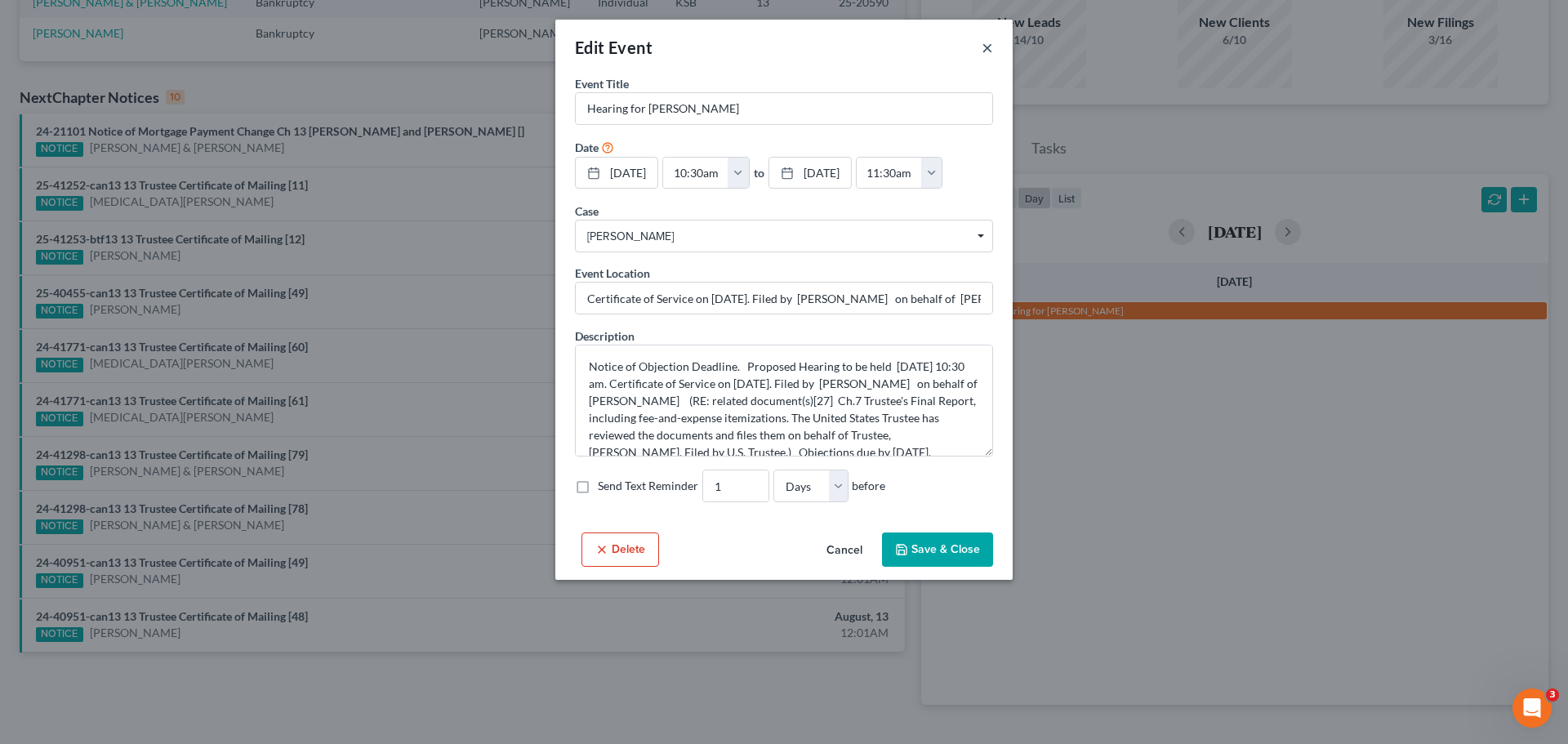
click at [986, 49] on button "×" at bounding box center [988, 47] width 11 height 20
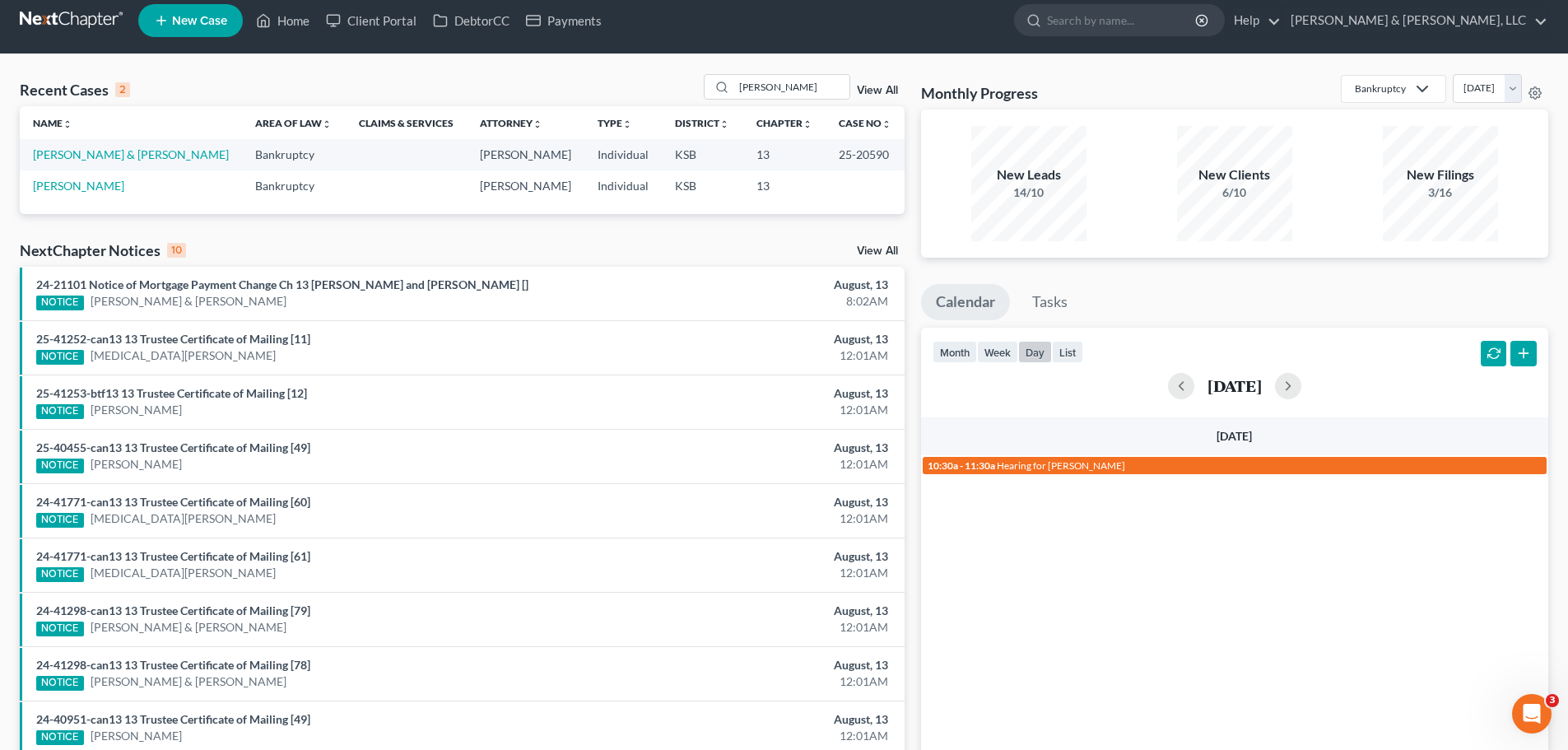
scroll to position [0, 0]
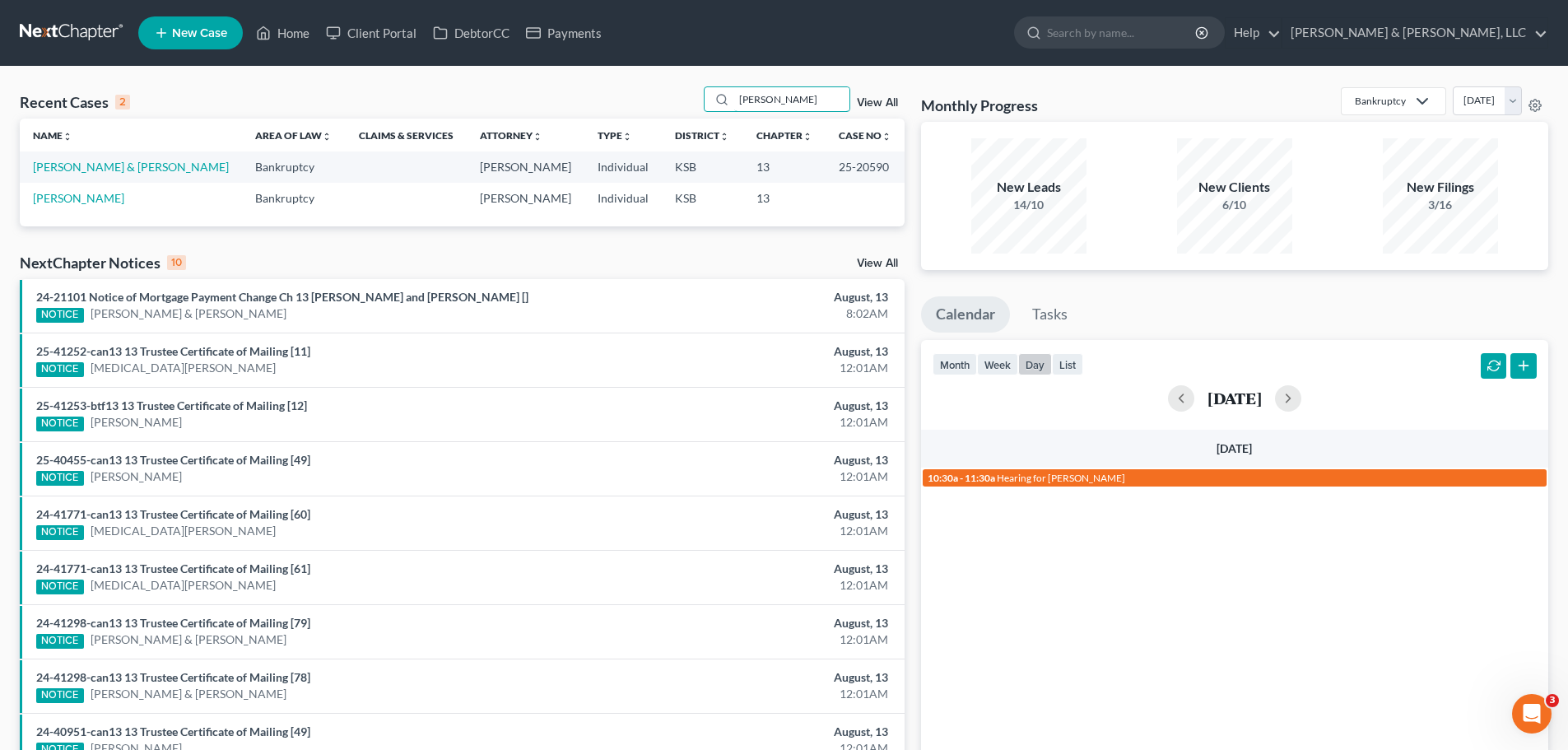
drag, startPoint x: 709, startPoint y: 107, endPoint x: 657, endPoint y: 106, distance: 52.0
click at [653, 108] on div "Recent Cases 2 [PERSON_NAME] View All" at bounding box center [462, 103] width 885 height 32
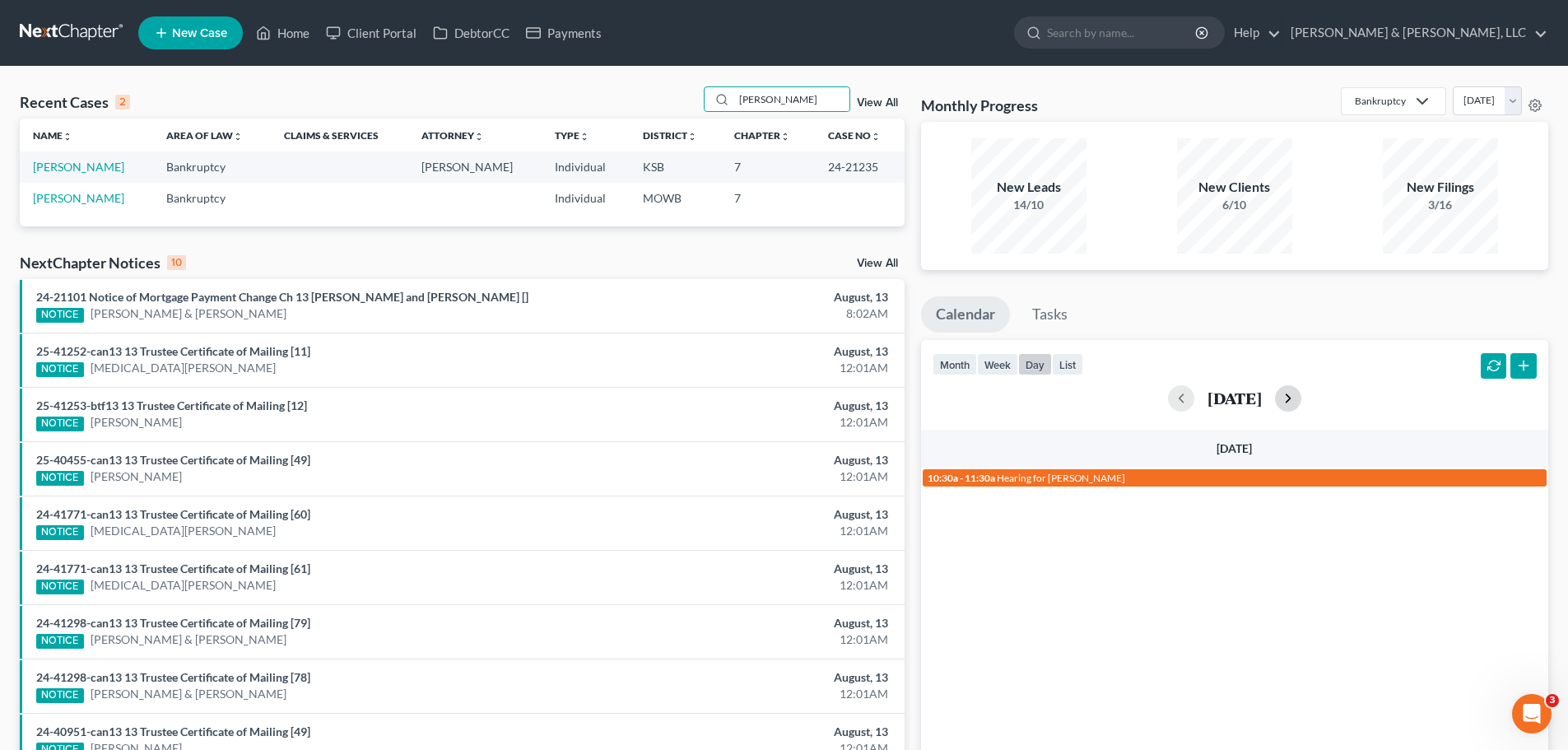
click at [1301, 396] on button "button" at bounding box center [1288, 398] width 26 height 26
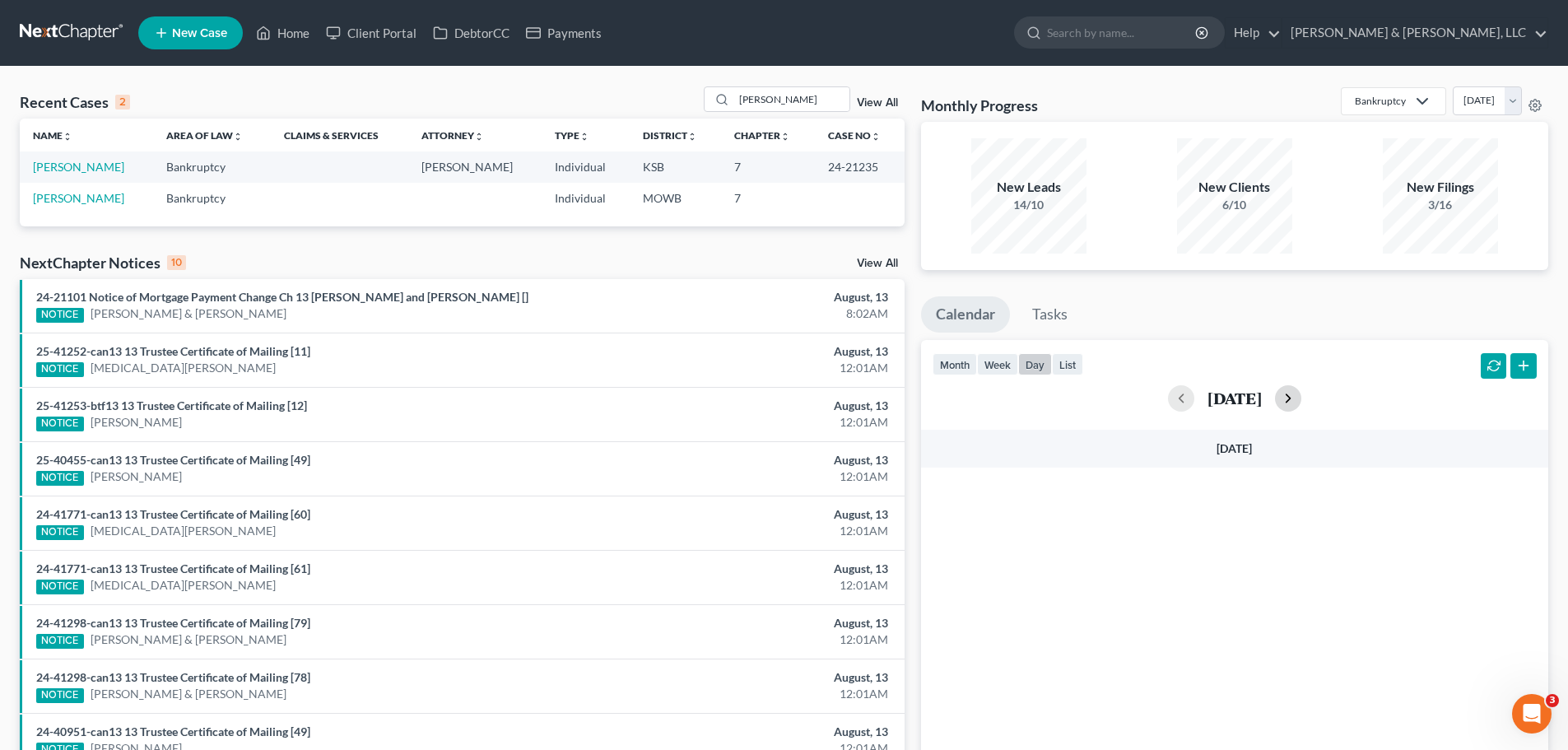
click at [1301, 396] on button "button" at bounding box center [1288, 398] width 26 height 26
click at [1301, 401] on button "button" at bounding box center [1288, 398] width 26 height 26
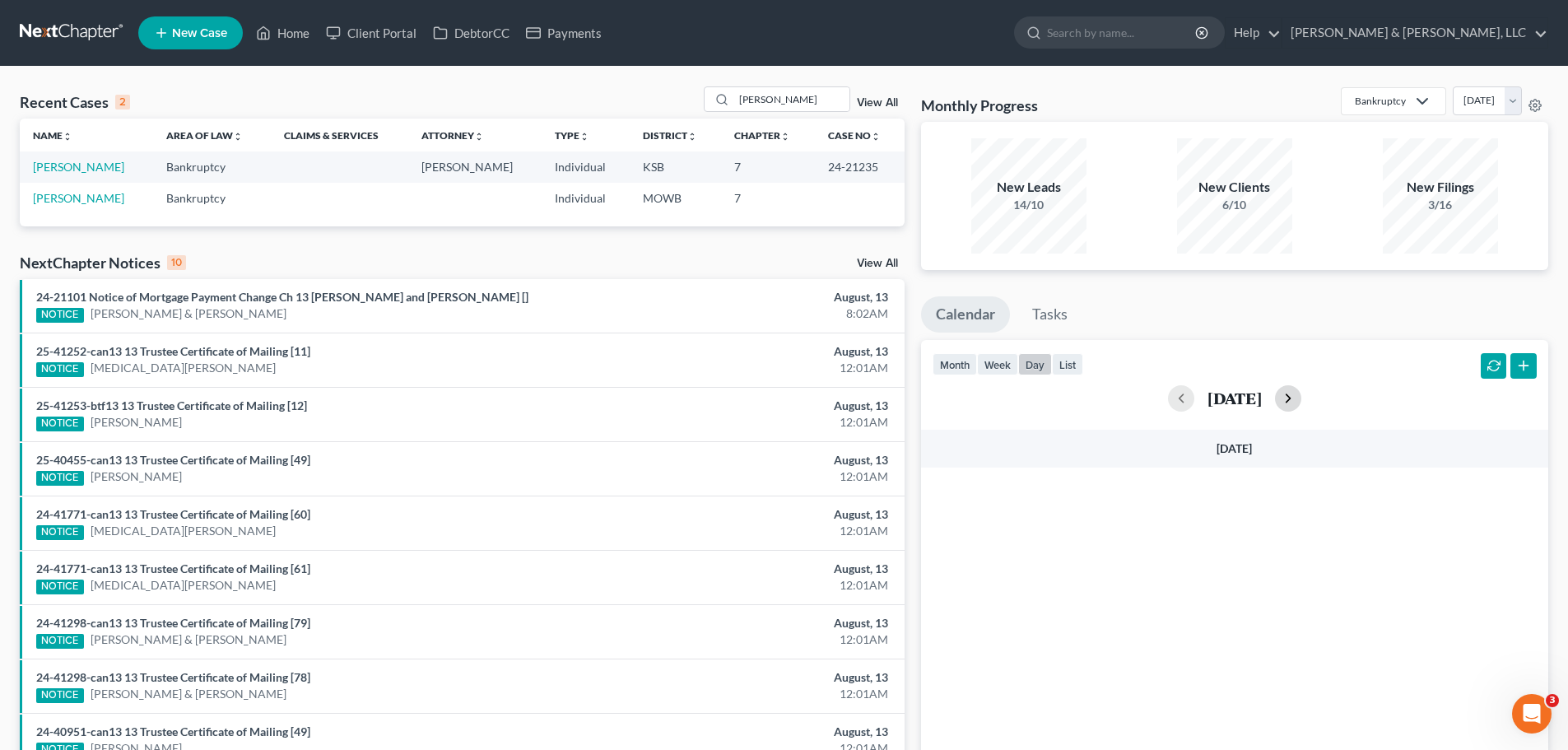
click at [1301, 399] on button "button" at bounding box center [1288, 398] width 26 height 26
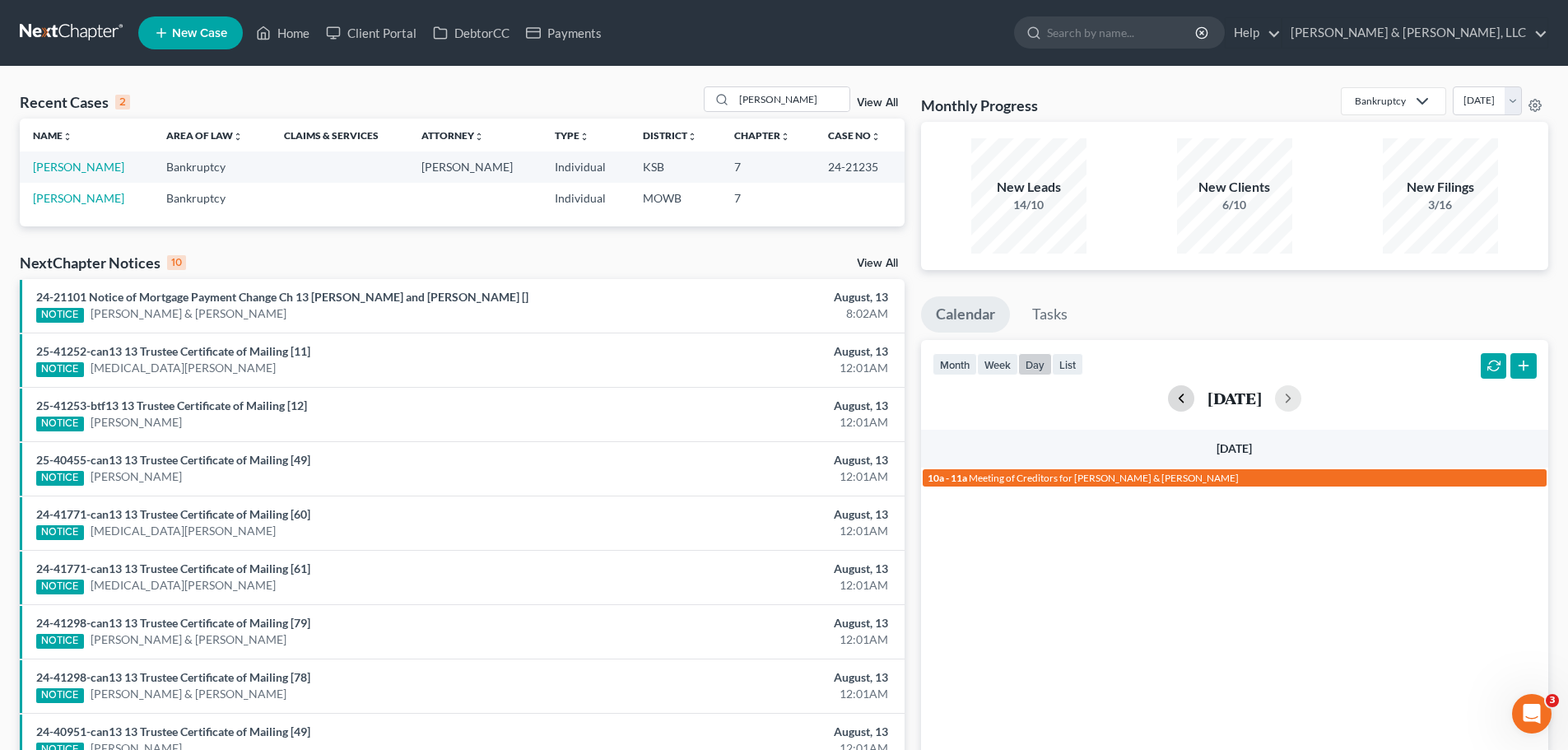
click at [1168, 407] on button "button" at bounding box center [1181, 398] width 26 height 26
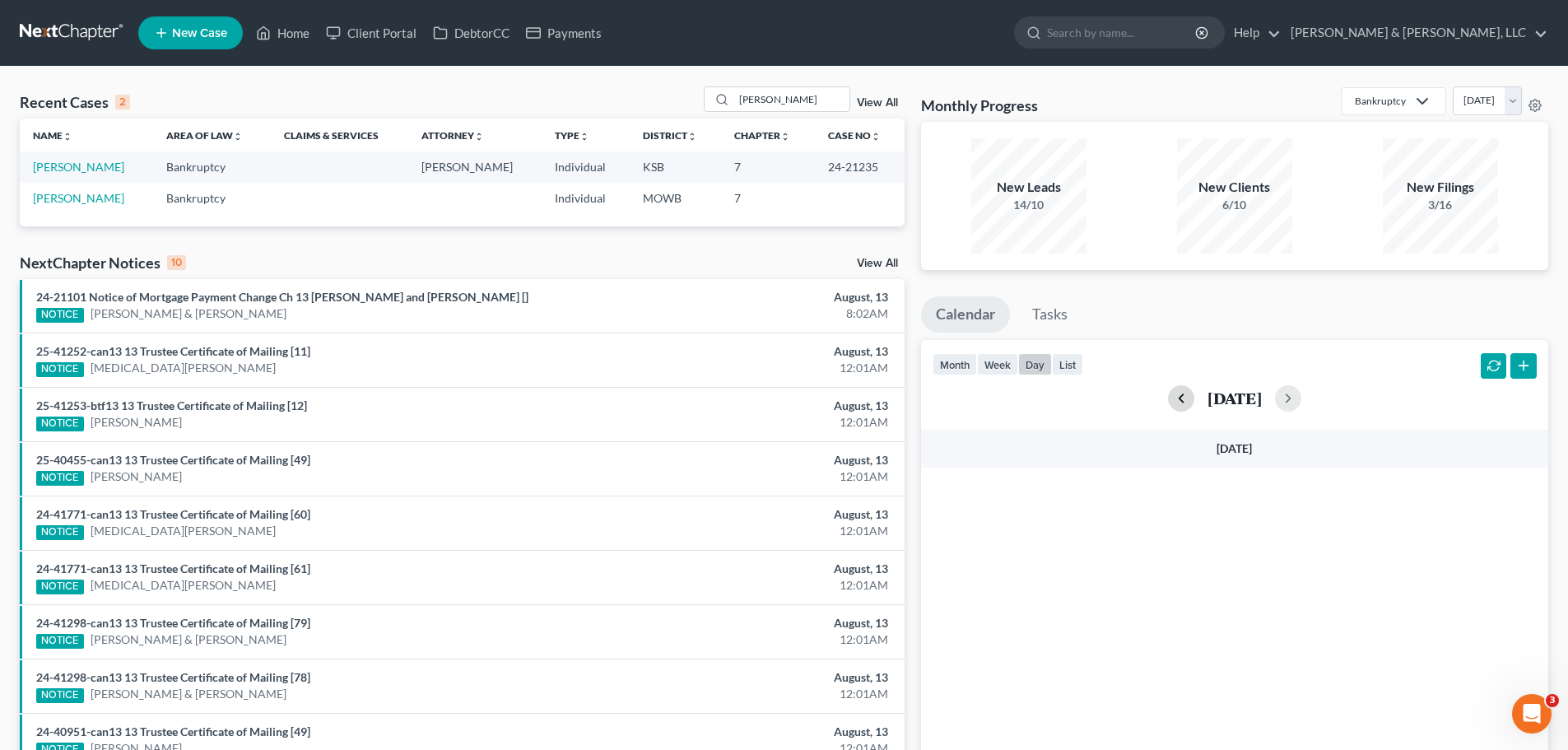
click at [1168, 407] on button "button" at bounding box center [1181, 398] width 26 height 26
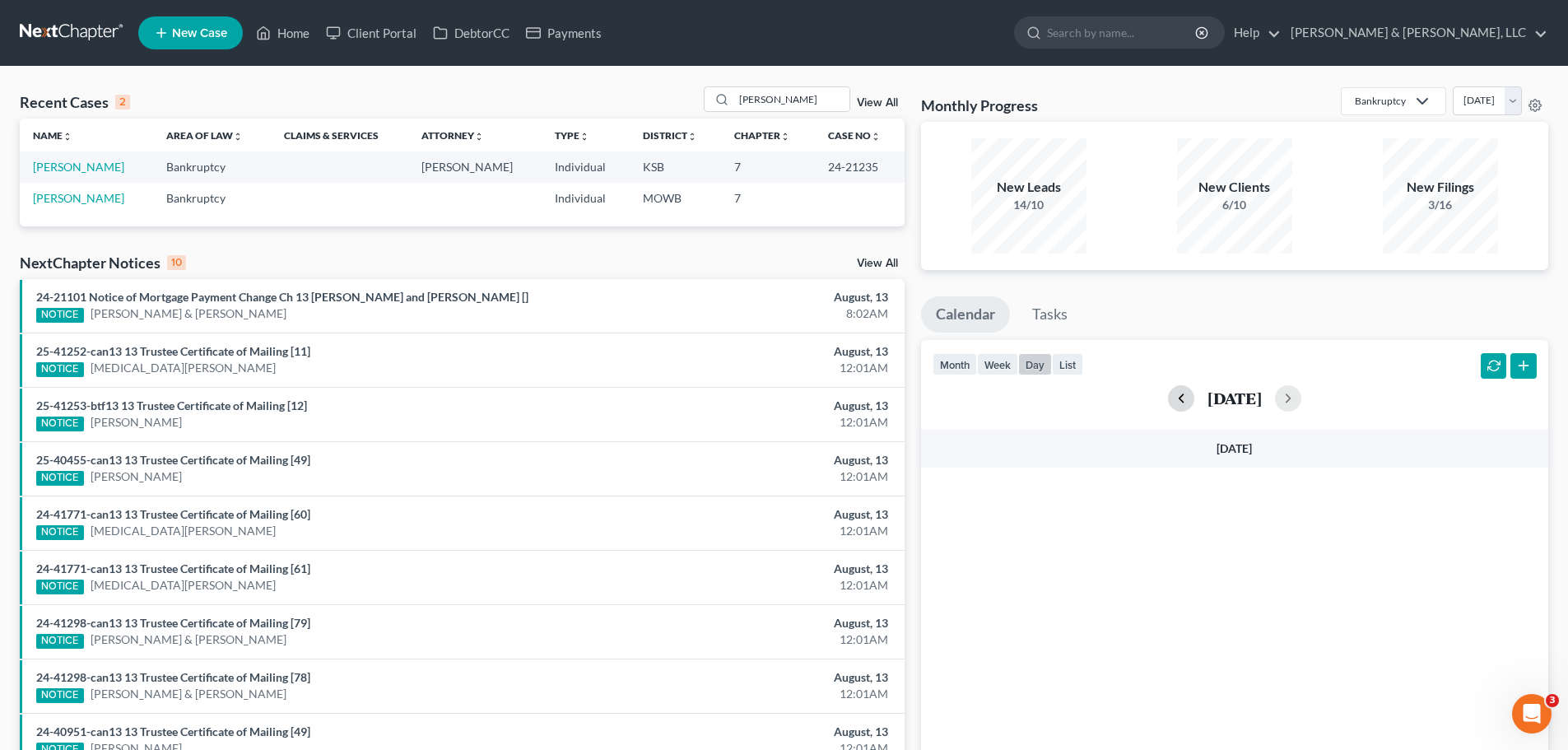
click at [1168, 407] on button "button" at bounding box center [1181, 398] width 26 height 26
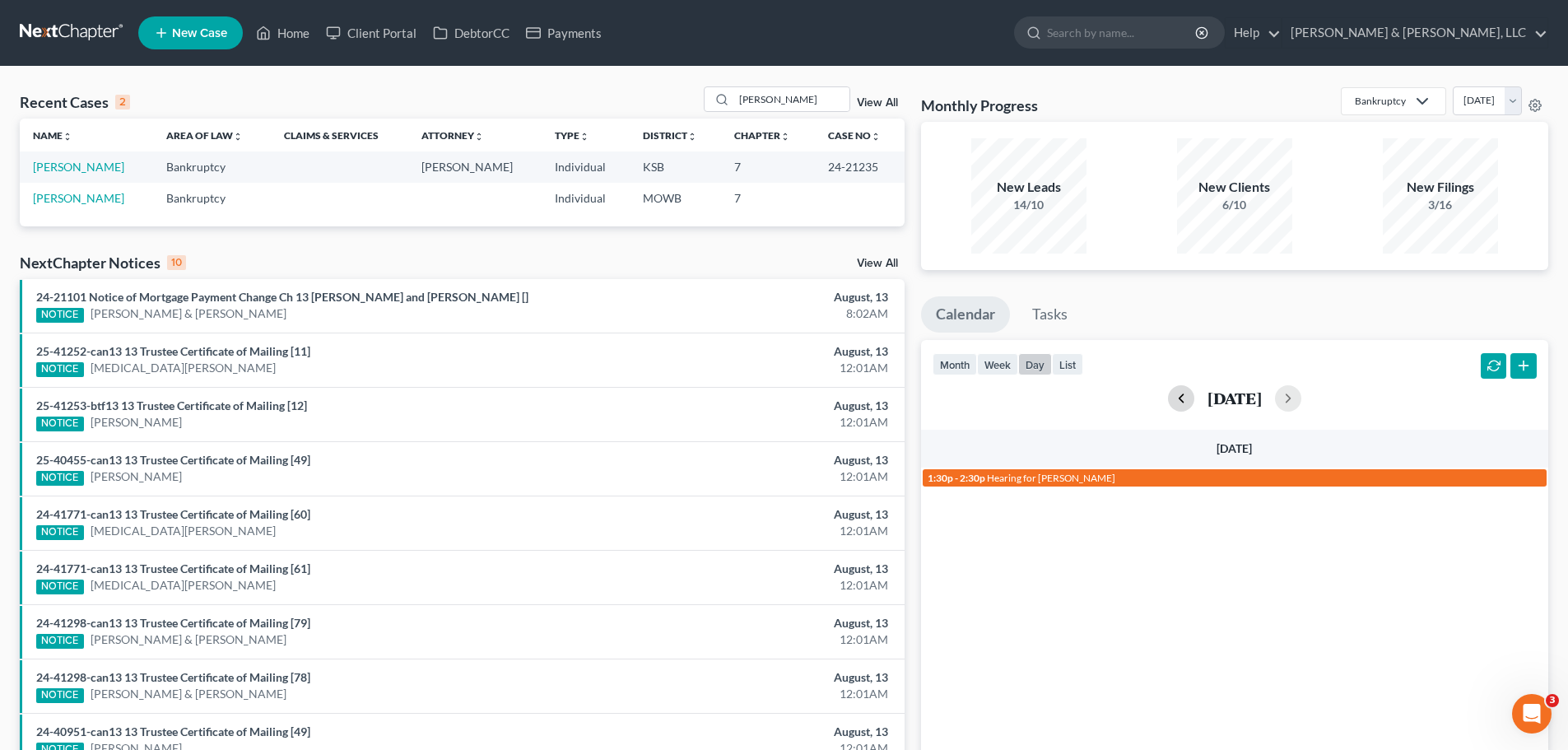
click at [1168, 407] on button "button" at bounding box center [1181, 398] width 26 height 26
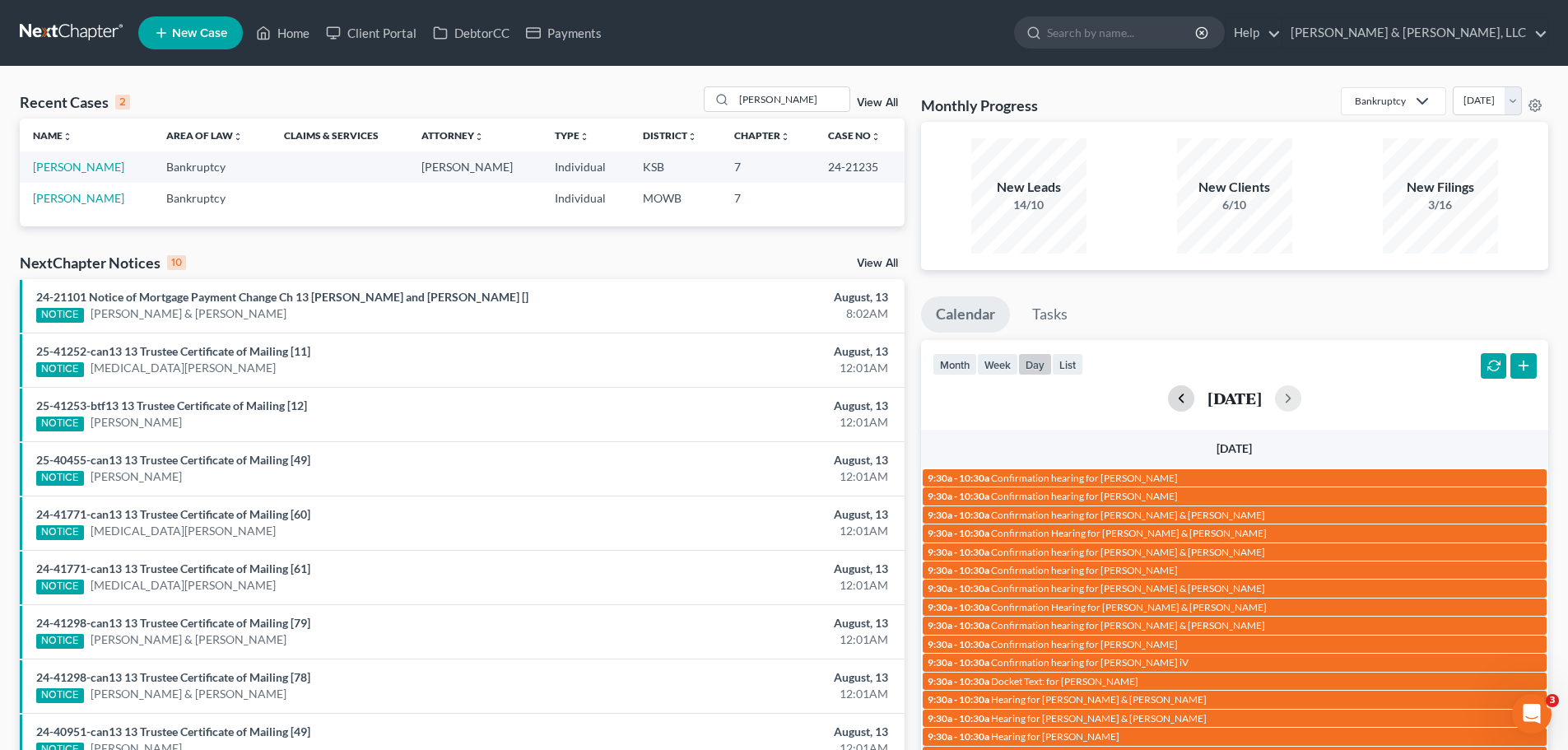
click at [1168, 407] on button "button" at bounding box center [1181, 398] width 26 height 26
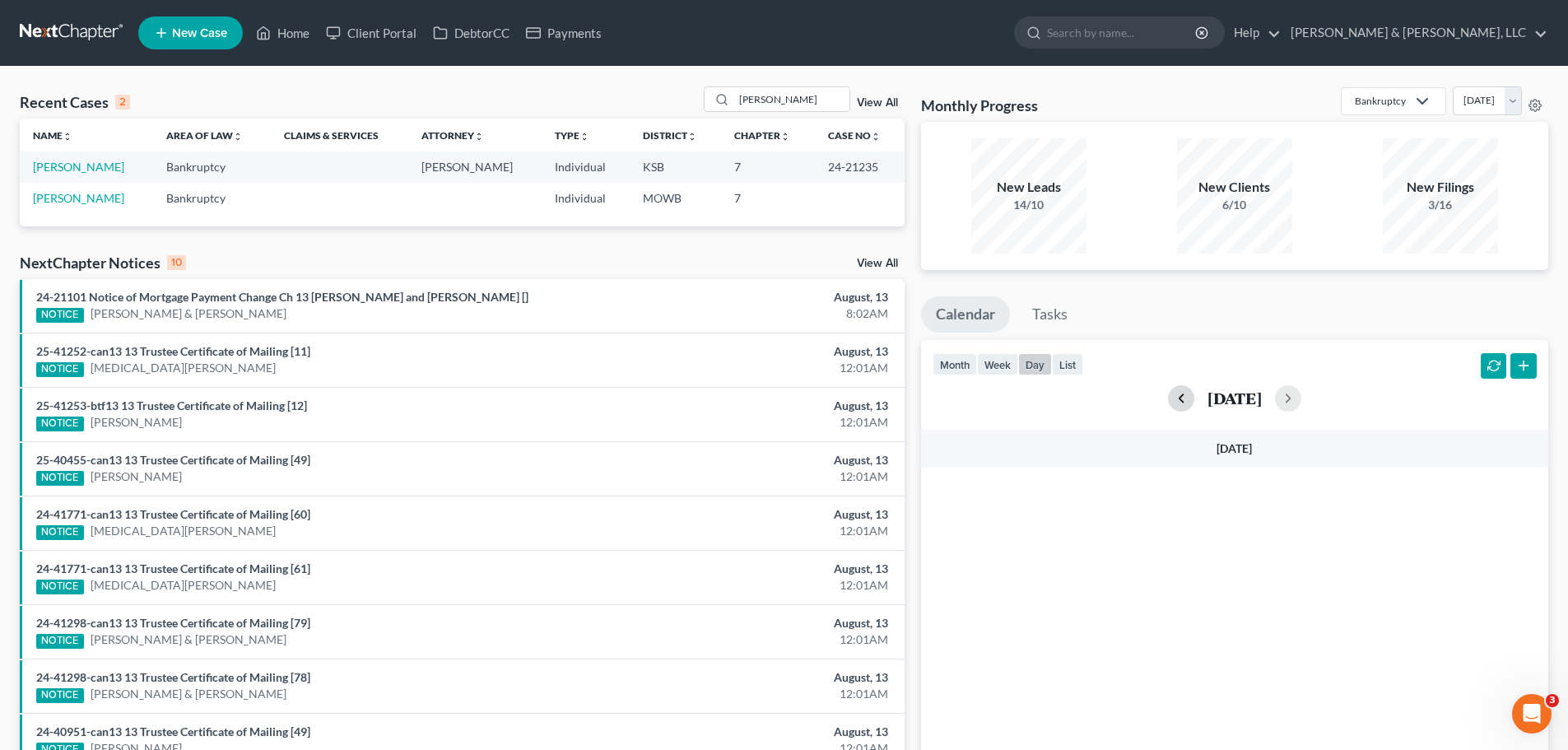
click at [1168, 407] on button "button" at bounding box center [1181, 398] width 26 height 26
drag, startPoint x: 784, startPoint y: 99, endPoint x: 723, endPoint y: 100, distance: 61.0
click at [723, 100] on div "[PERSON_NAME]" at bounding box center [776, 99] width 146 height 25
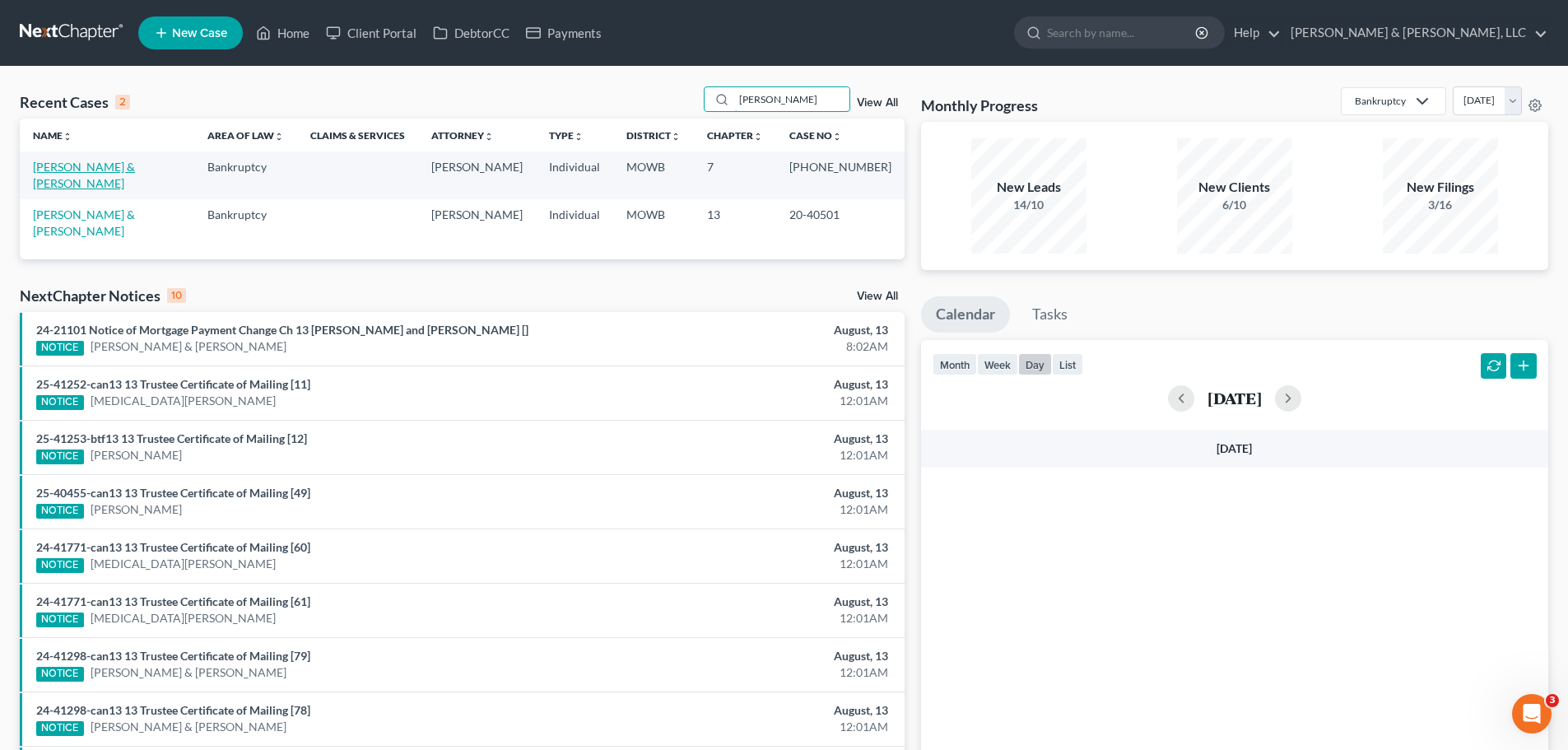
type input "[PERSON_NAME]"
click at [135, 165] on link "[PERSON_NAME] & [PERSON_NAME]" at bounding box center [84, 175] width 102 height 30
select select "2"
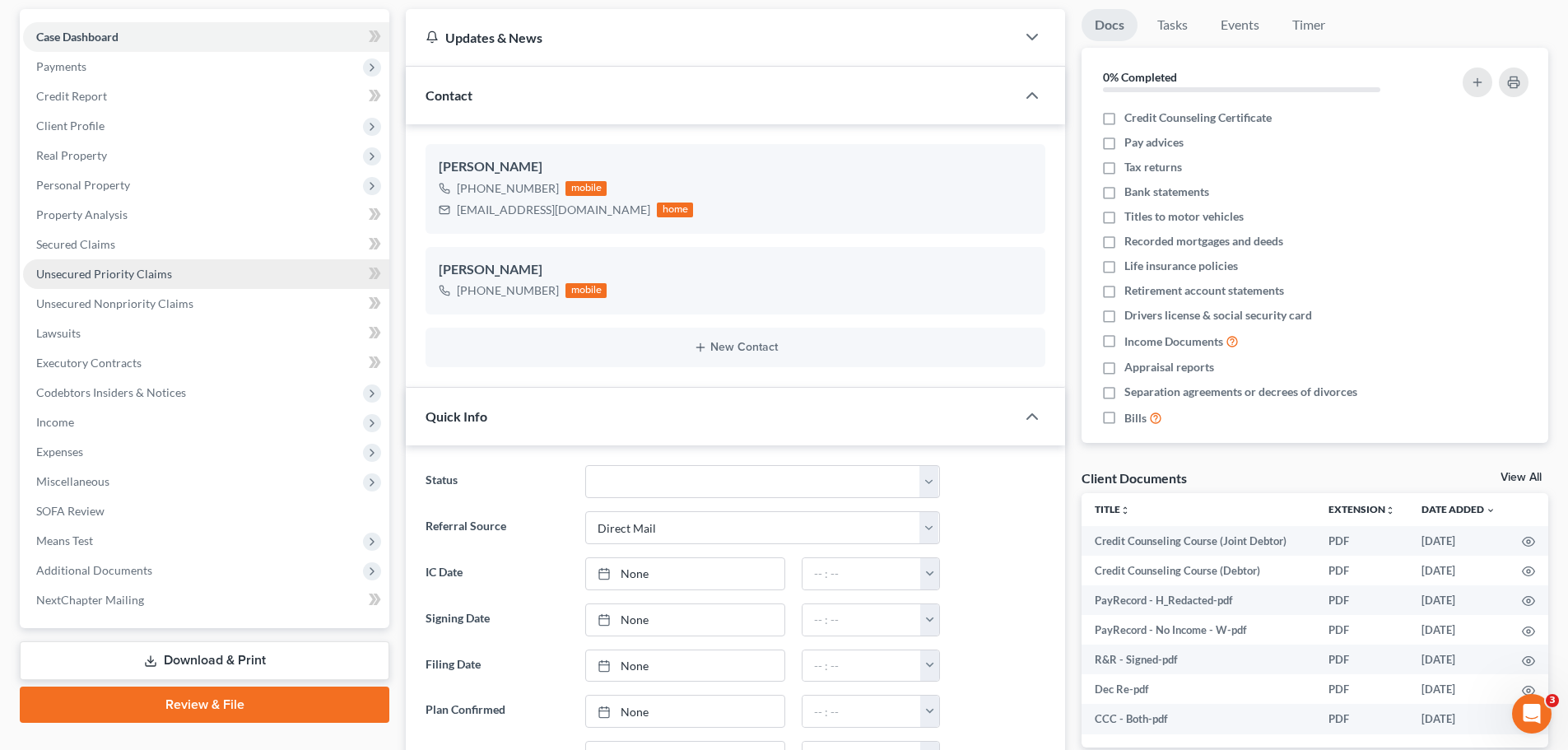
scroll to position [164, 0]
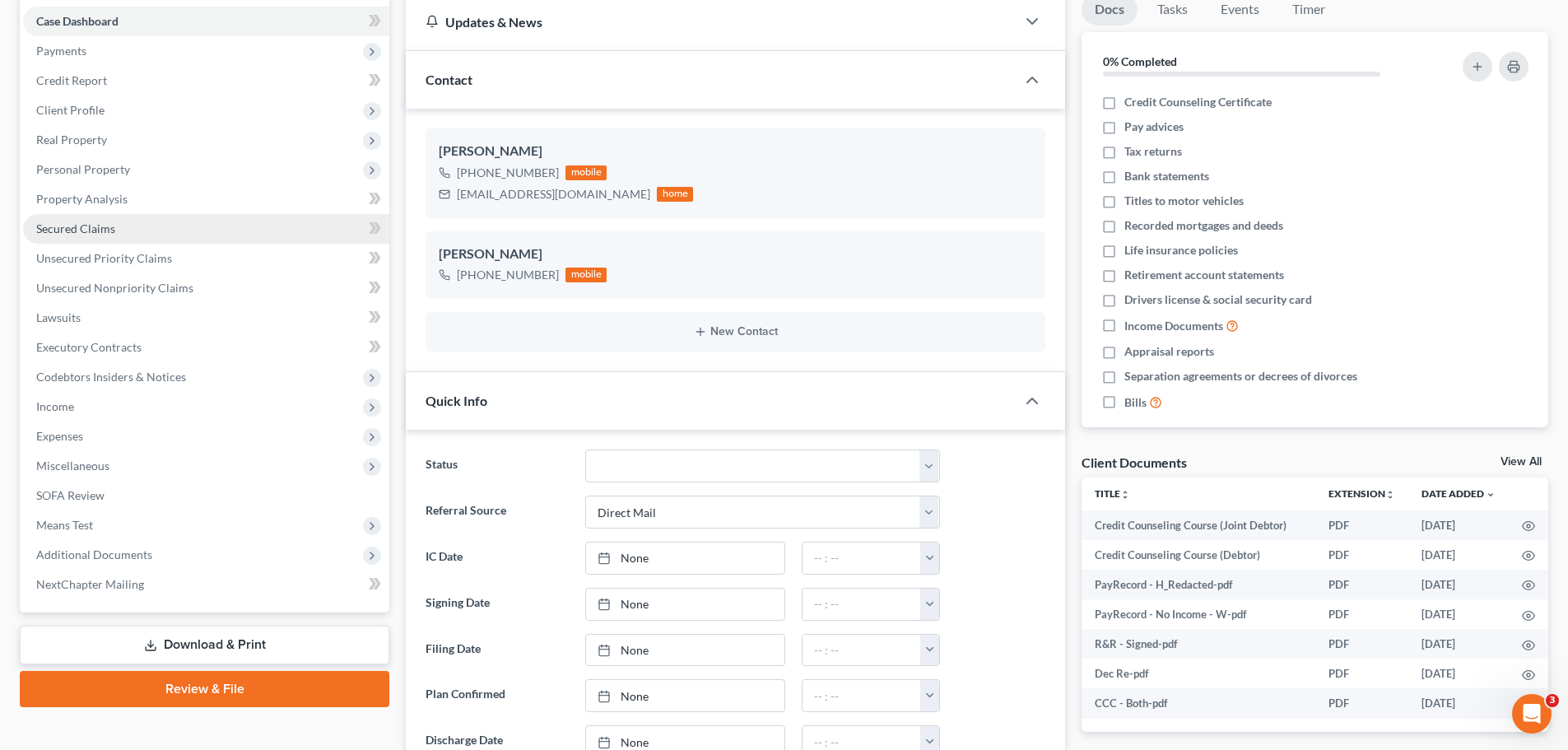
click at [158, 242] on link "Secured Claims" at bounding box center [206, 228] width 366 height 29
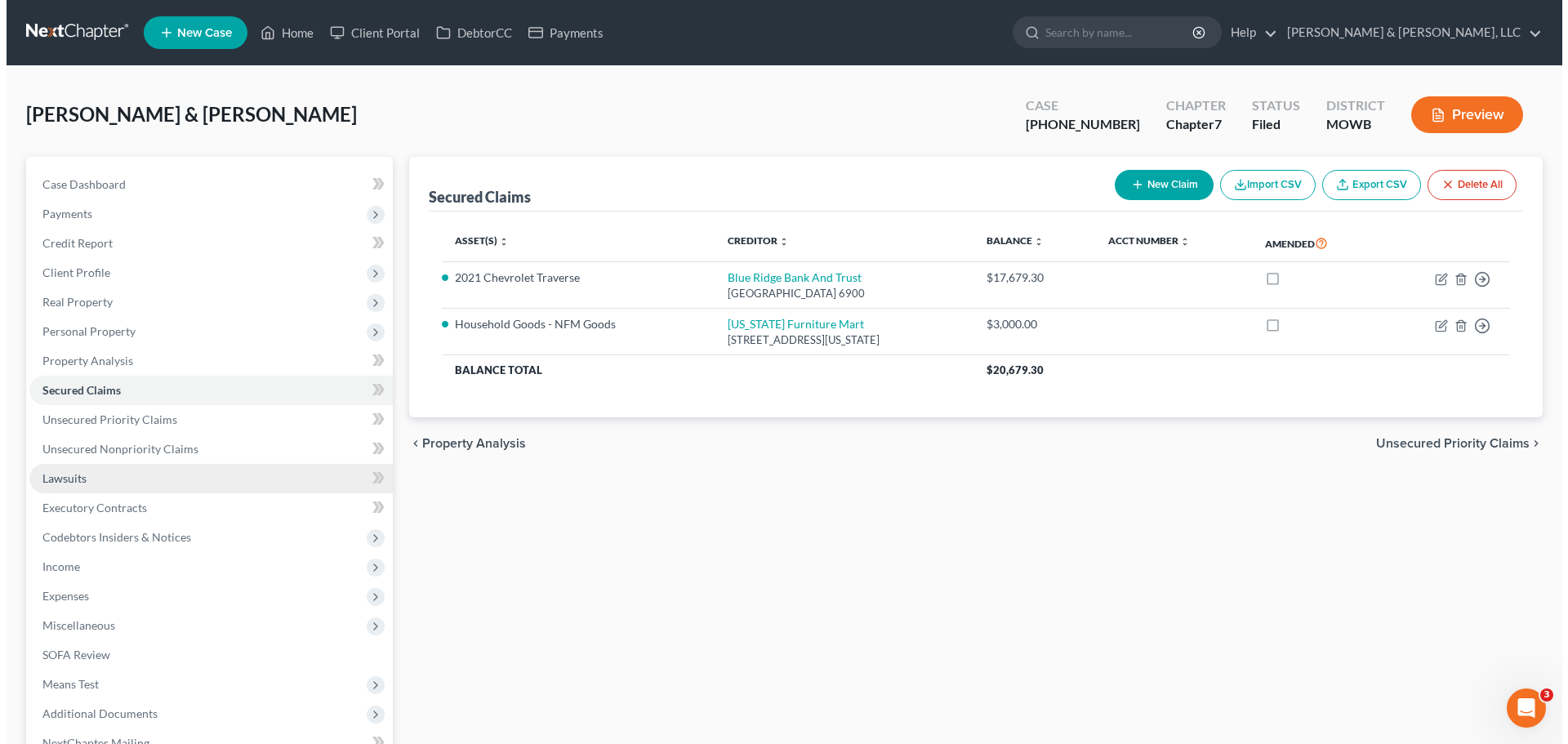
scroll to position [81, 0]
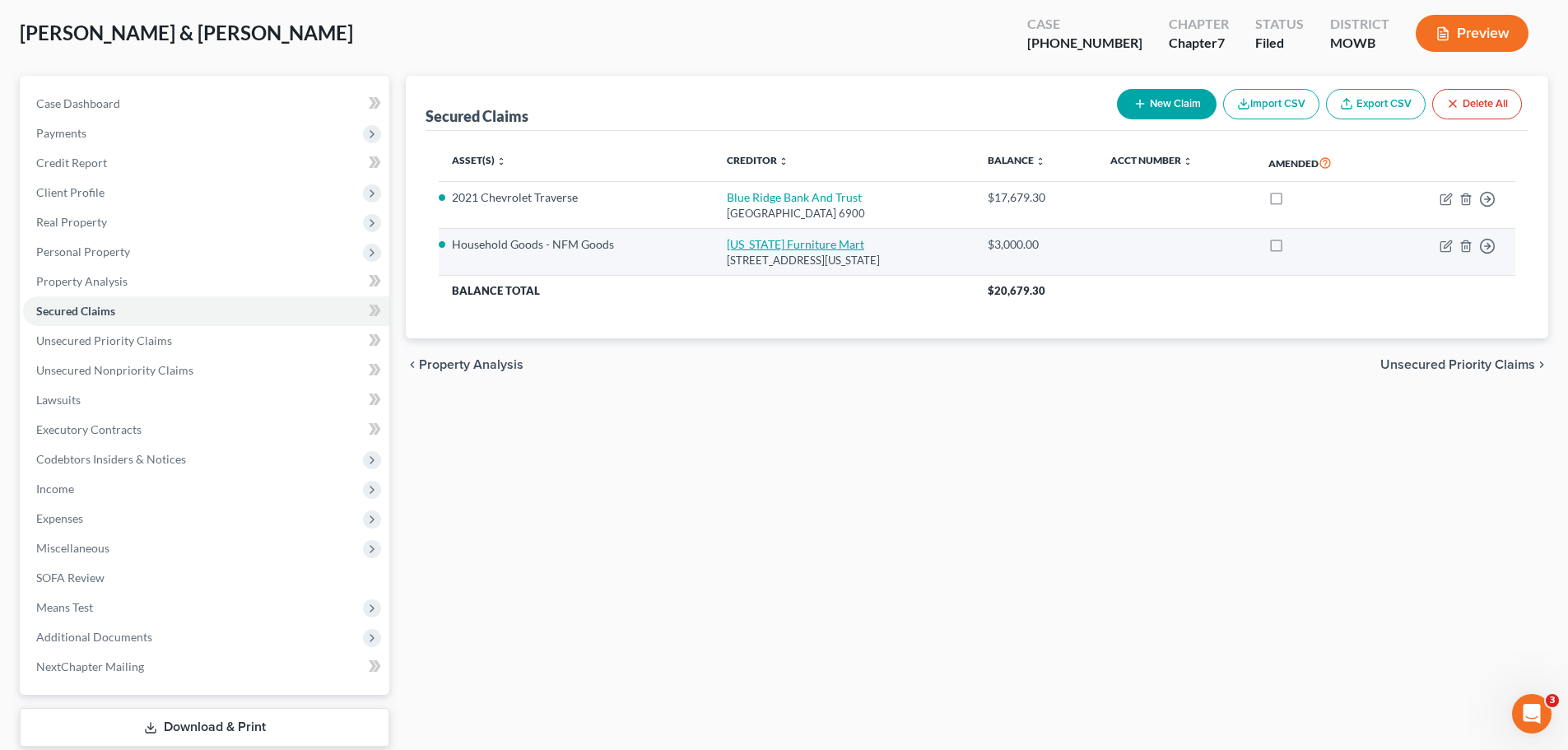
click at [784, 246] on link "[US_STATE] Furniture Mart" at bounding box center [795, 243] width 138 height 14
select select "17"
select select "2"
select select "0"
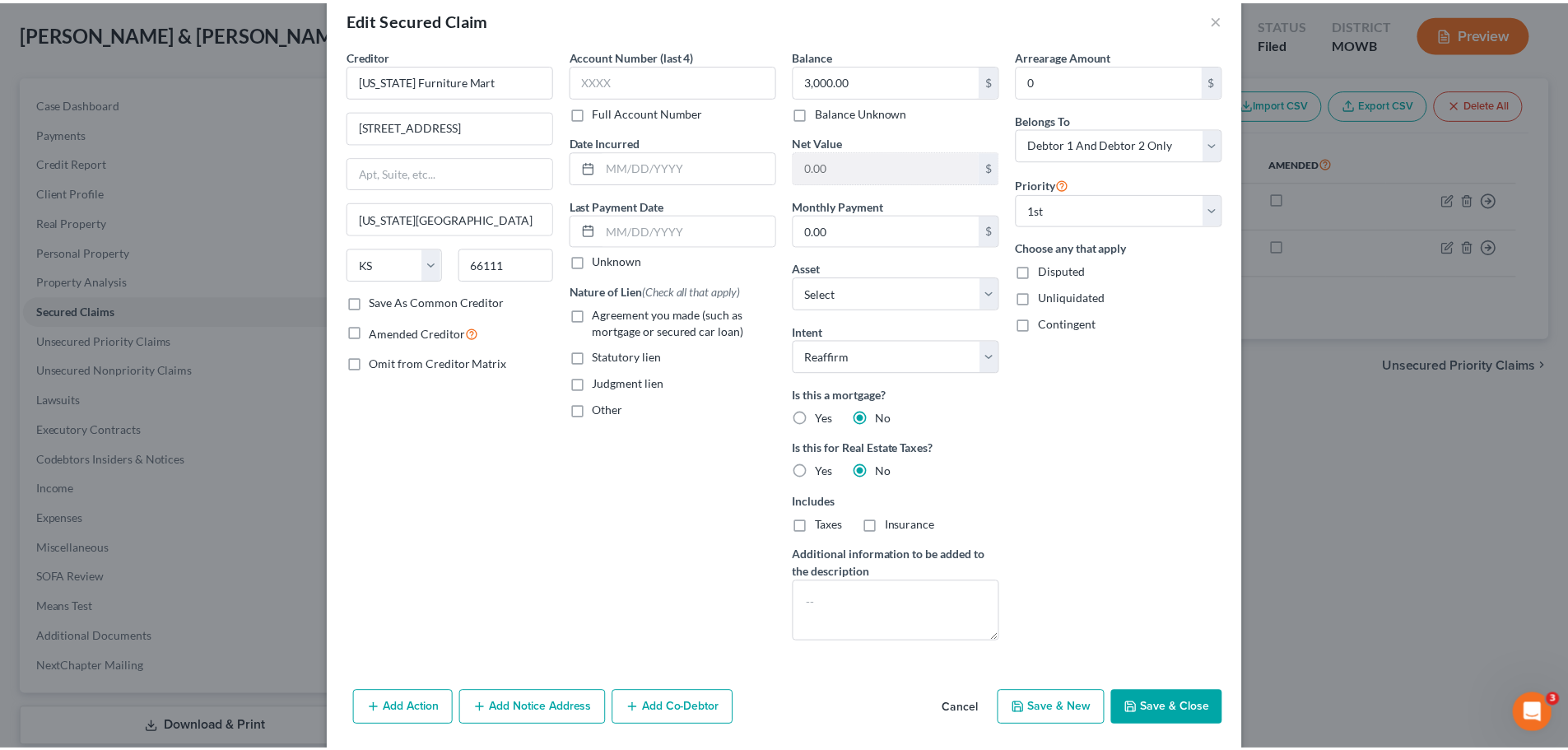
scroll to position [0, 0]
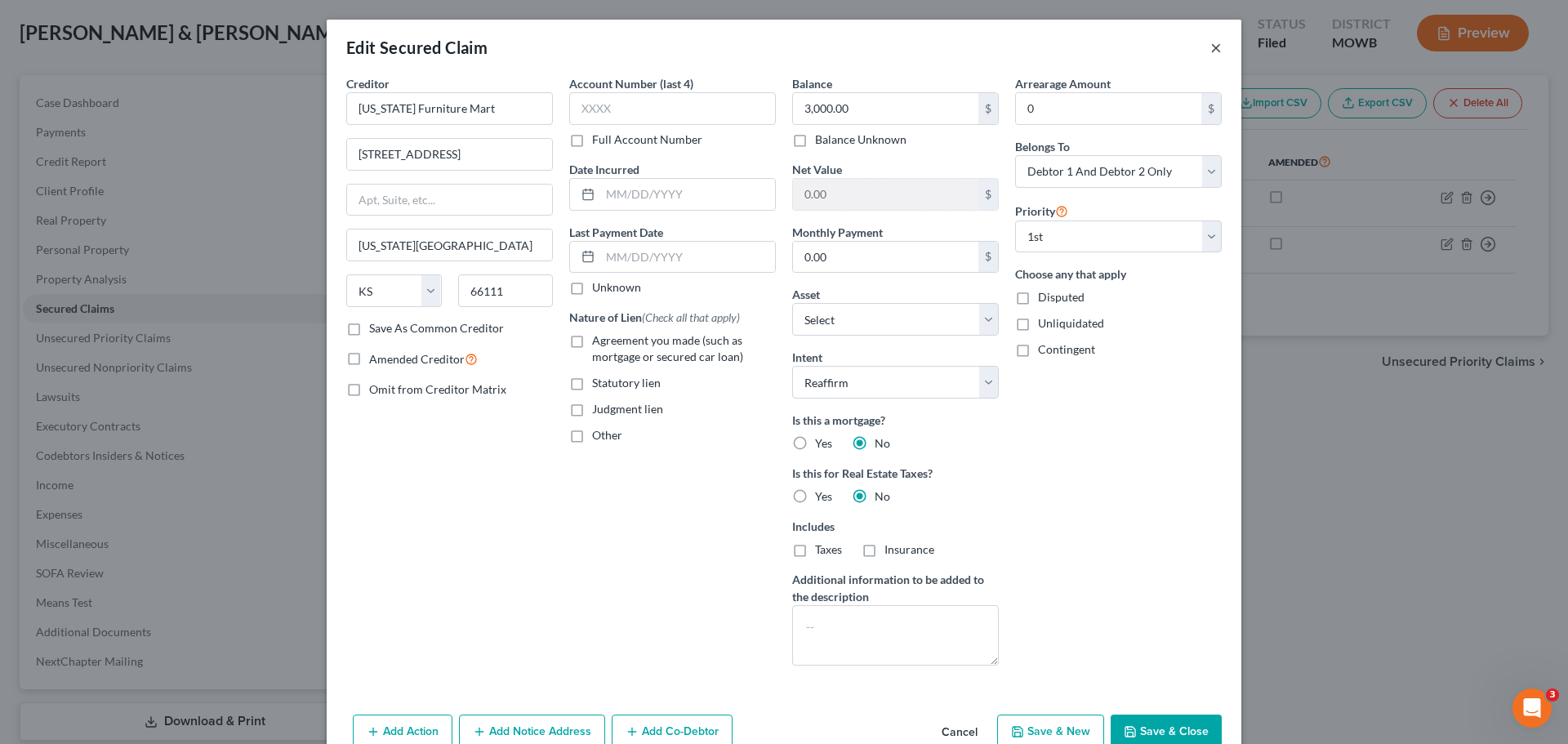
click at [1210, 41] on button "×" at bounding box center [1216, 47] width 11 height 20
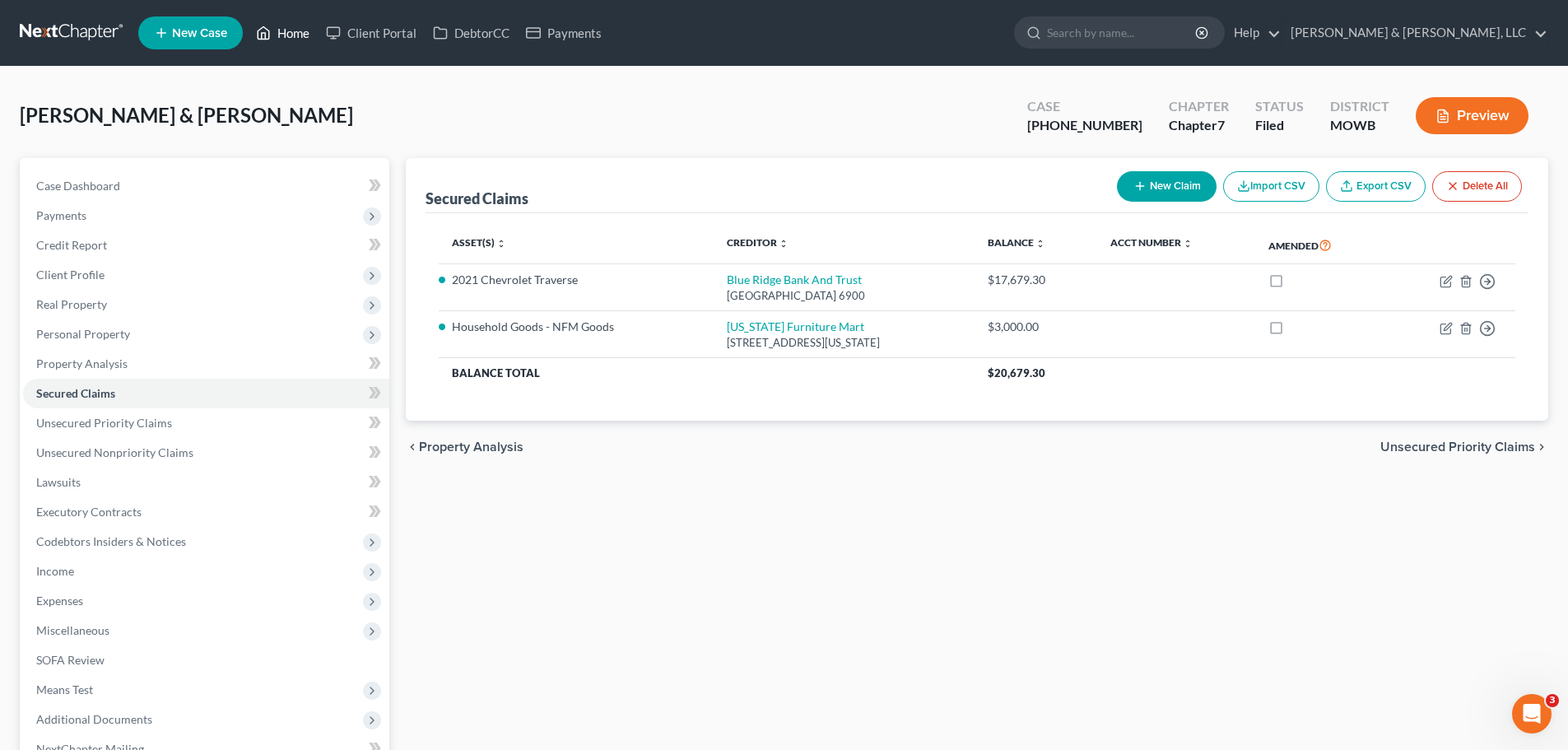
click at [293, 41] on link "Home" at bounding box center [283, 32] width 70 height 29
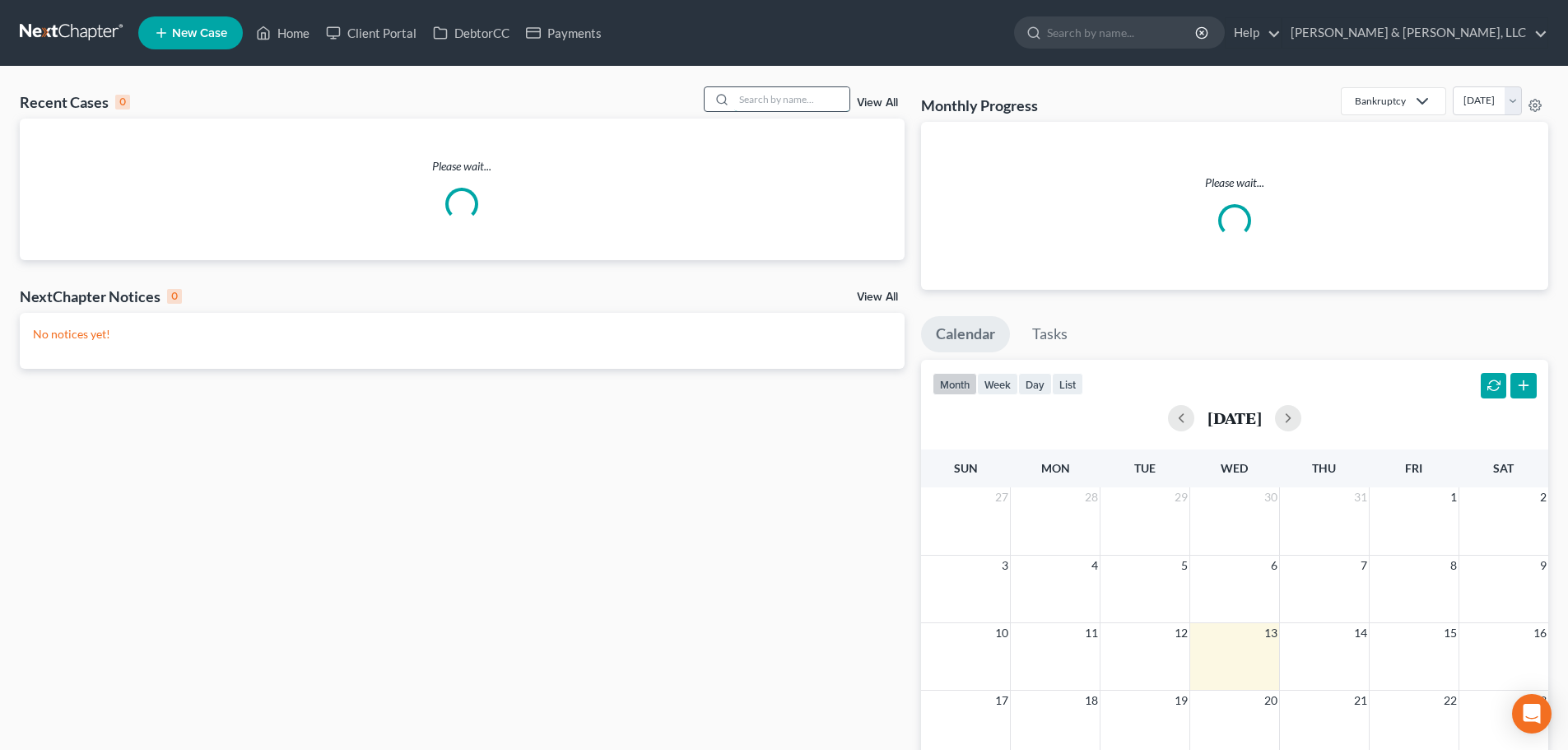
click at [801, 105] on input "search" at bounding box center [792, 98] width 115 height 24
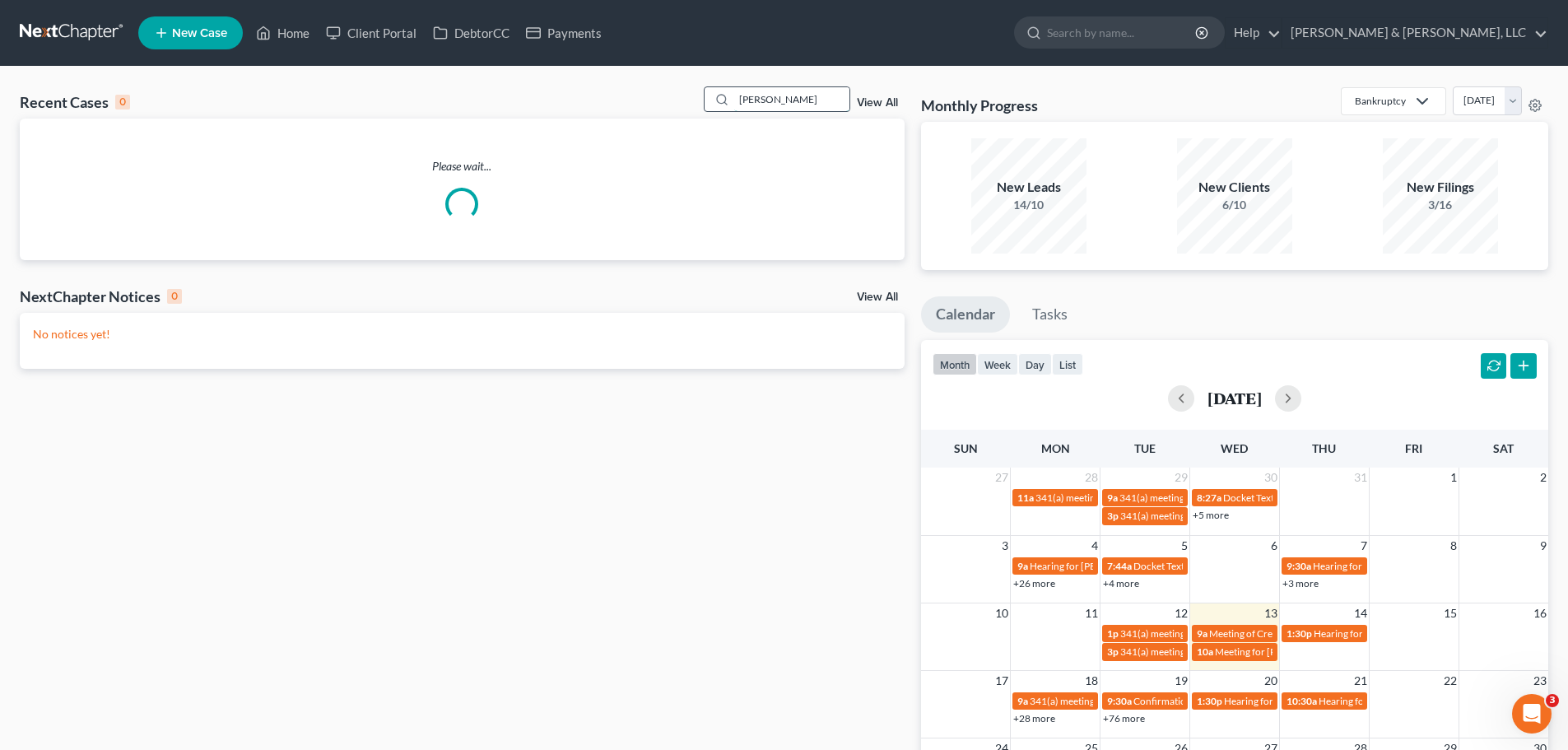
type input "slaven"
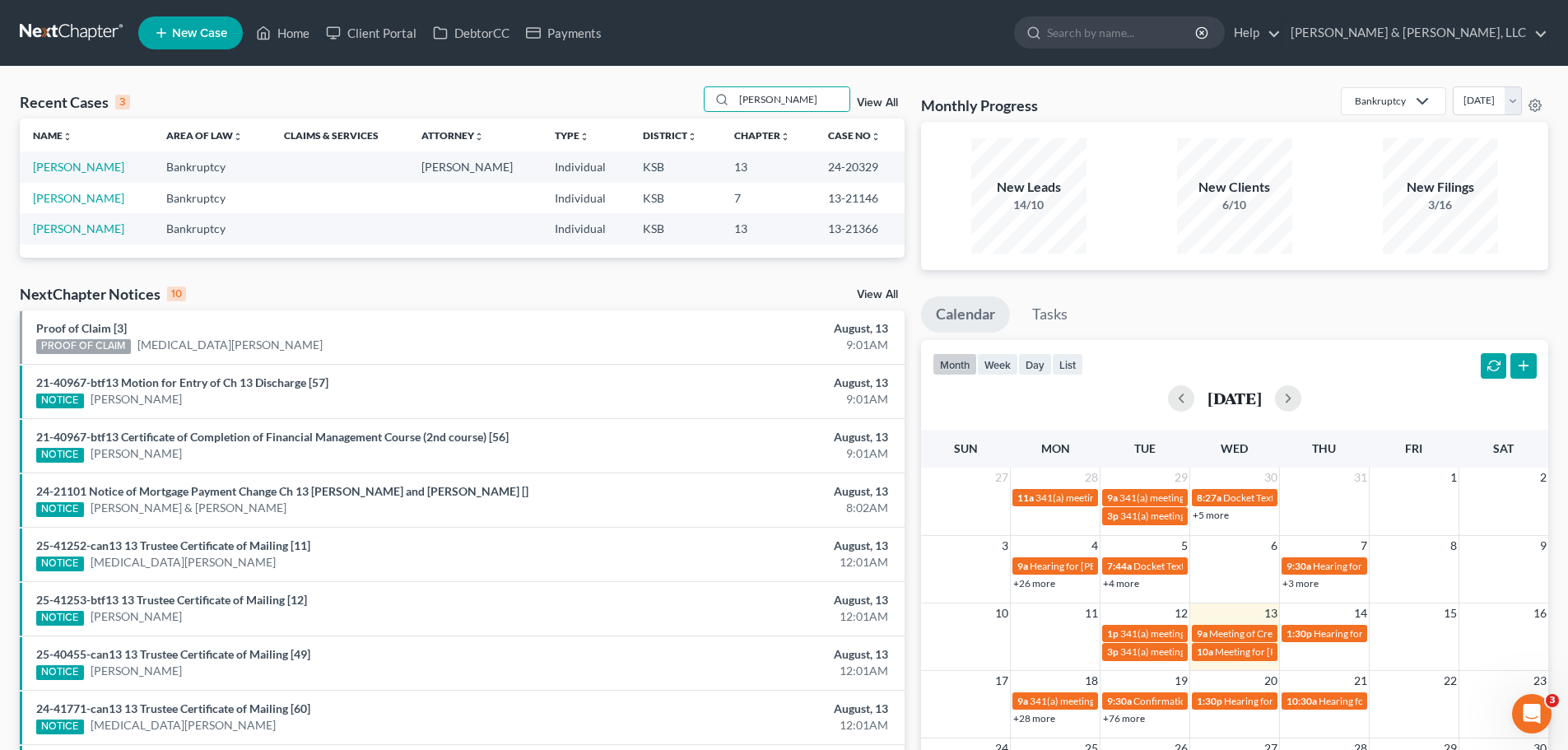
click at [93, 175] on td "Slaven, Joseph" at bounding box center [86, 167] width 133 height 30
click at [93, 171] on link "Slaven, Joseph" at bounding box center [78, 166] width 92 height 14
select select "2"
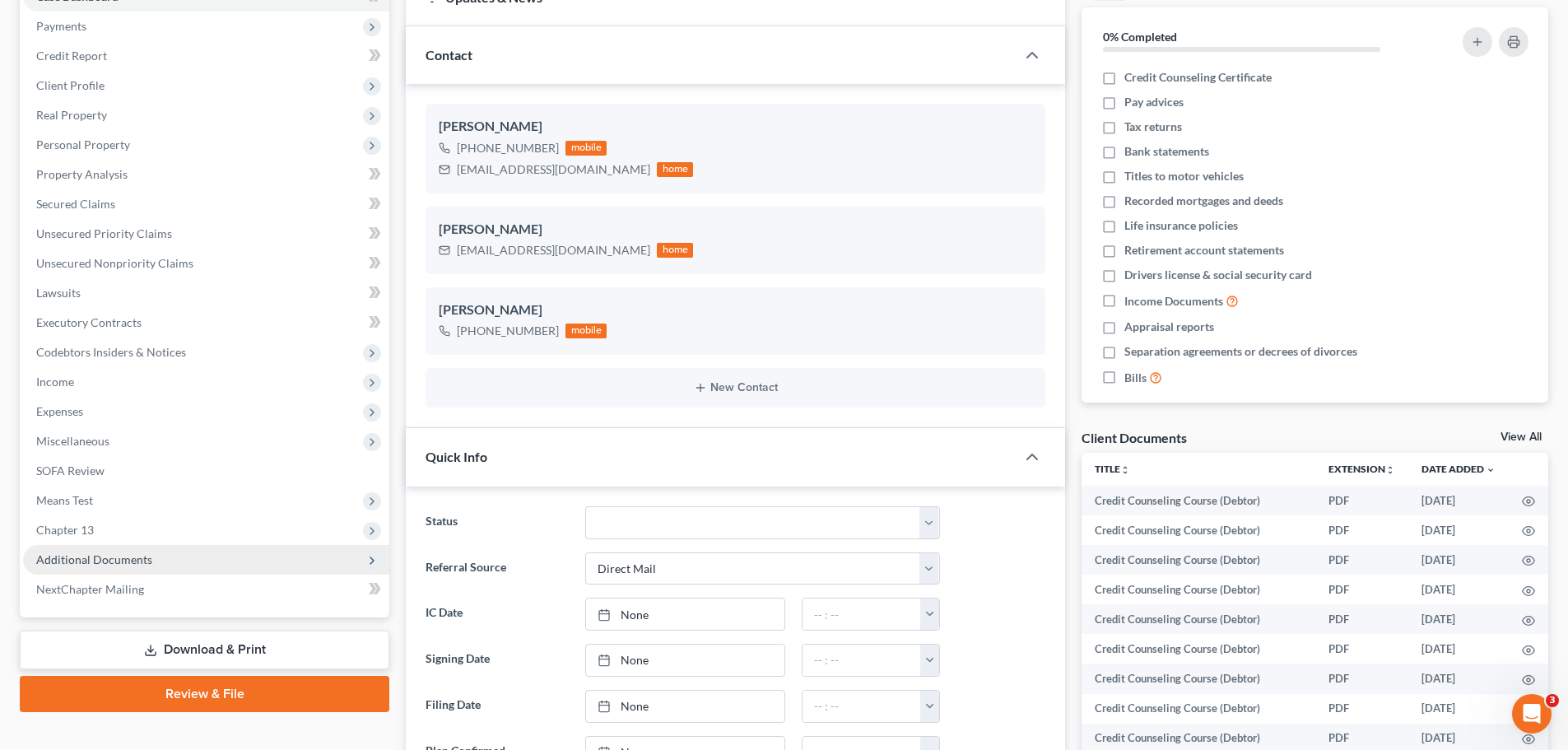
scroll to position [214, 0]
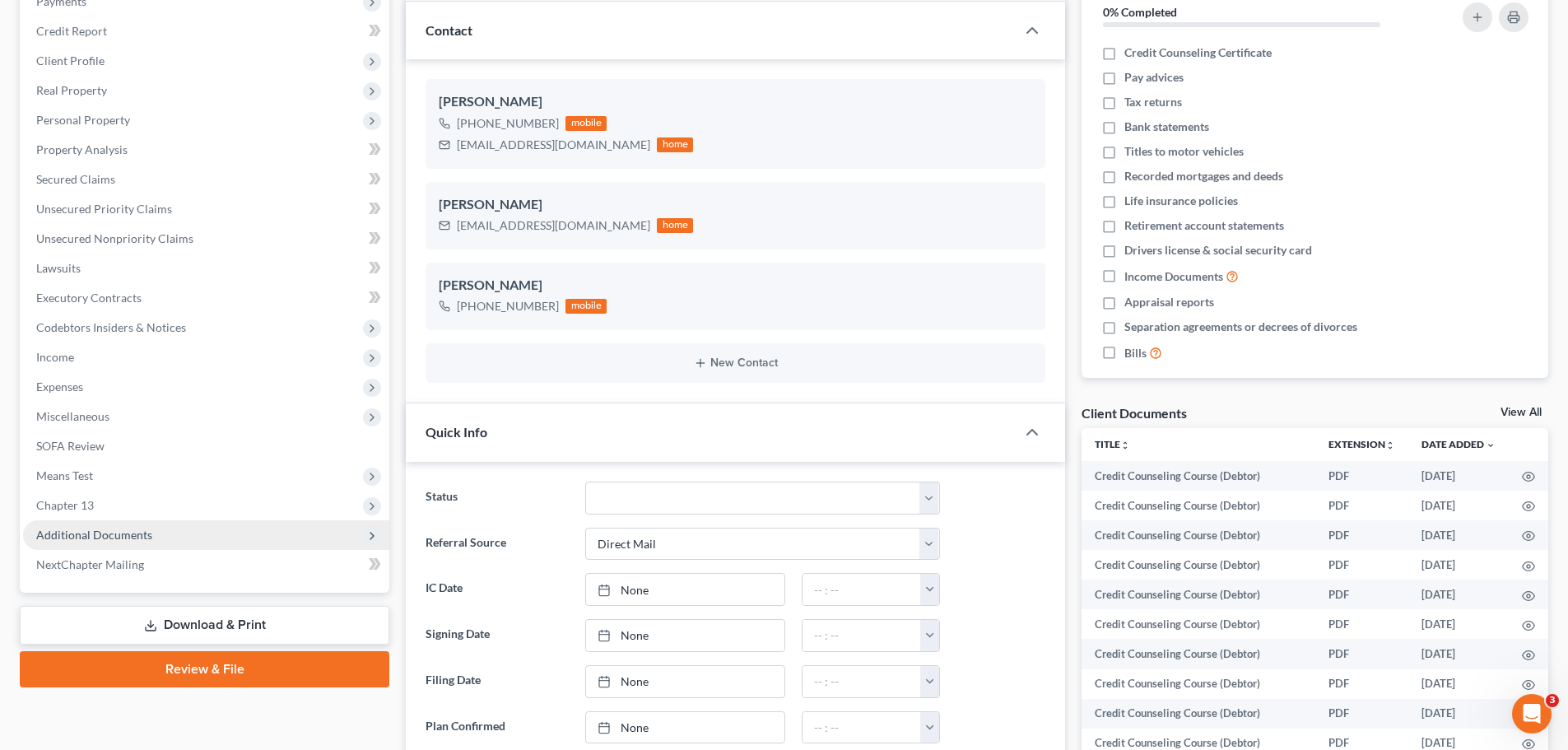
click at [155, 532] on span "Additional Documents" at bounding box center [206, 534] width 366 height 29
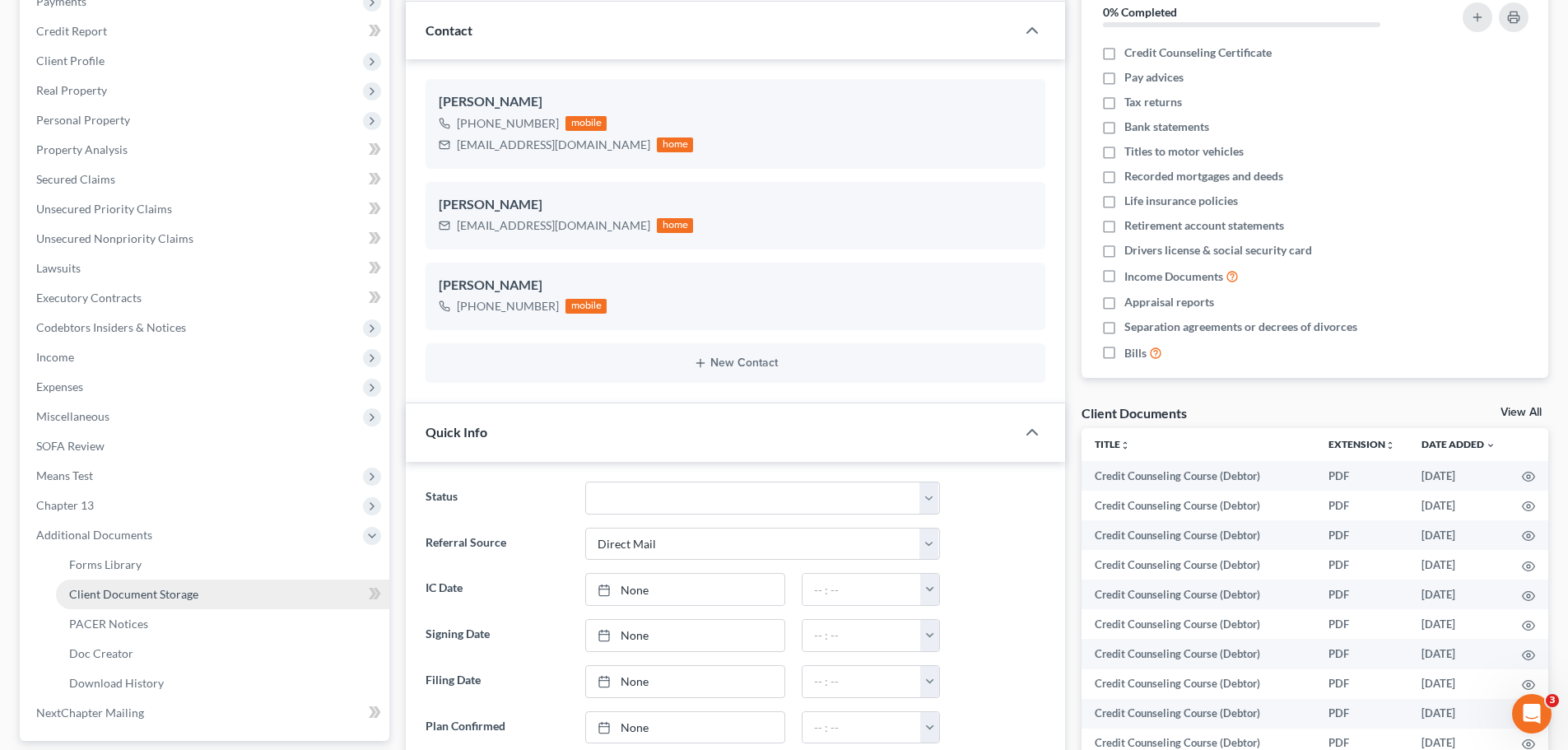
scroll to position [184, 0]
click at [134, 621] on span "PACER Notices" at bounding box center [108, 623] width 79 height 14
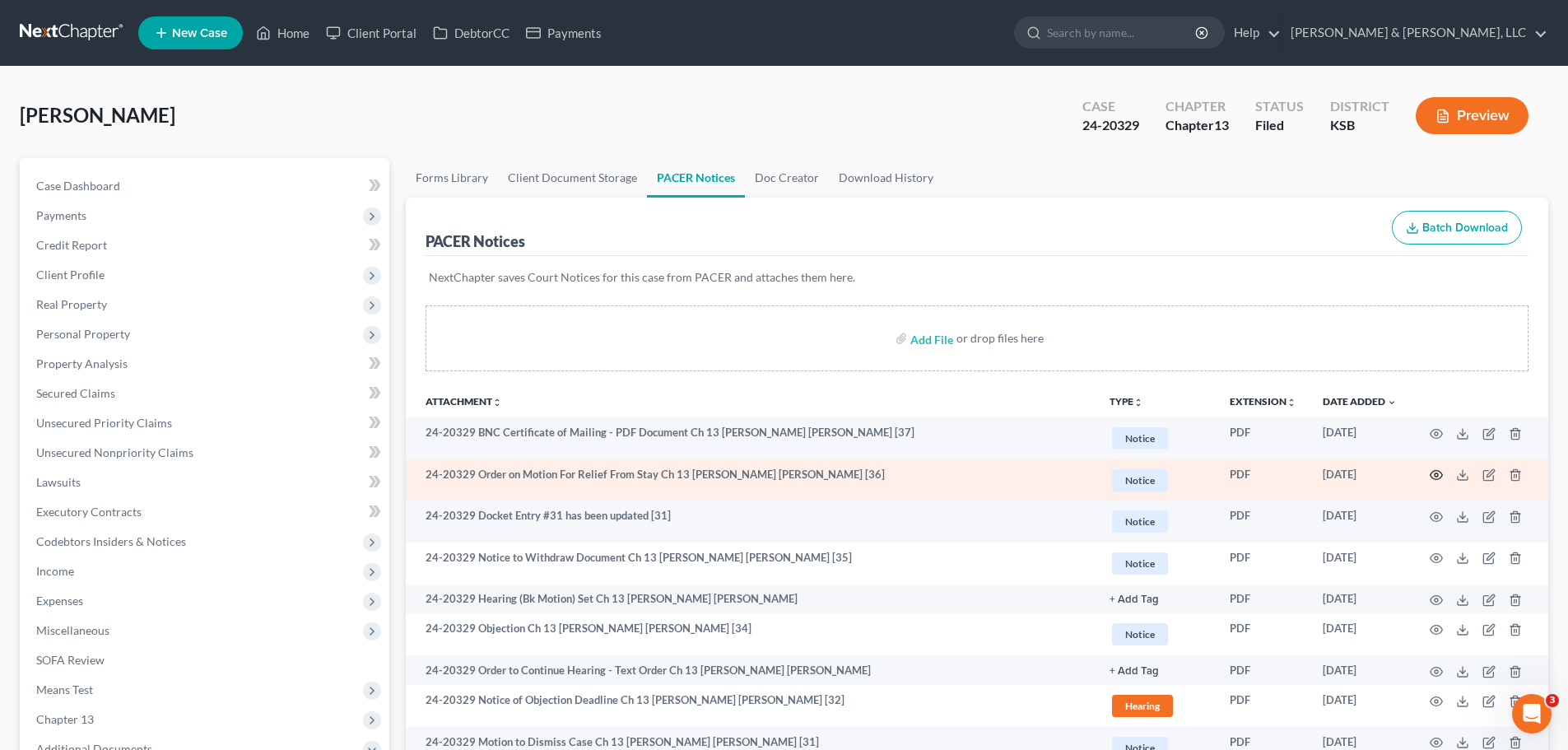
click at [1435, 475] on icon "button" at bounding box center [1436, 475] width 13 height 13
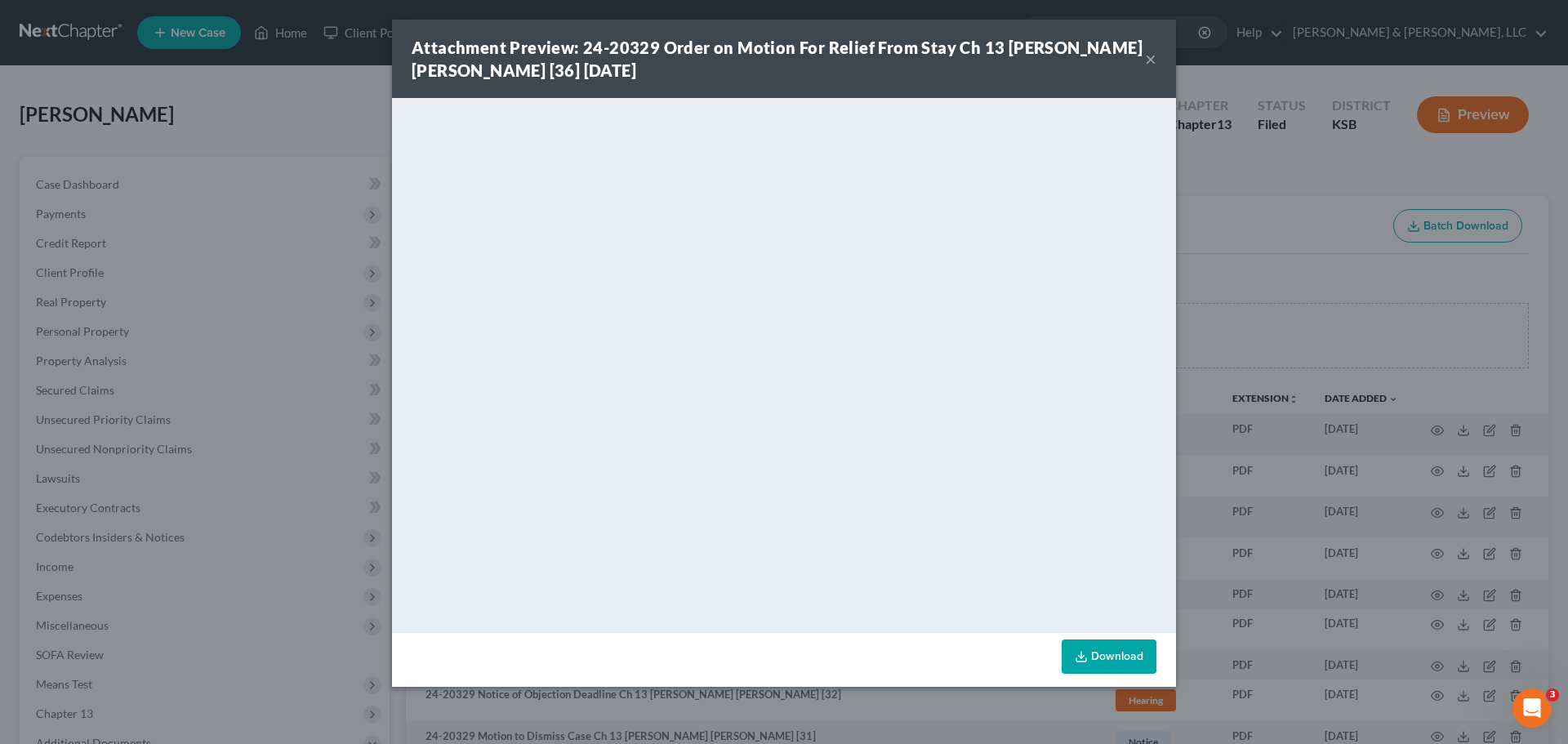
click at [1151, 58] on button "×" at bounding box center [1150, 58] width 11 height 20
